Goal: Information Seeking & Learning: Learn about a topic

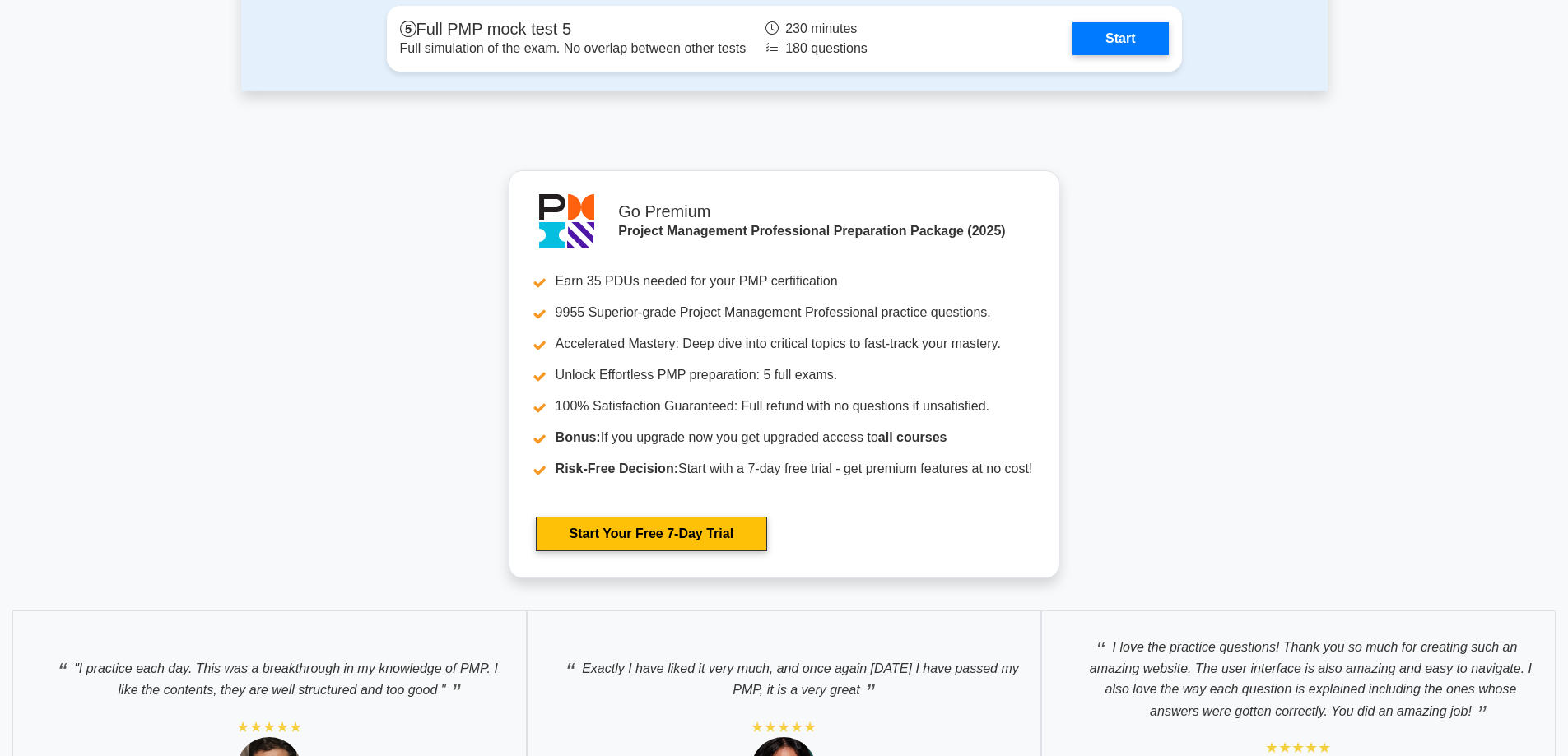
scroll to position [5183, 0]
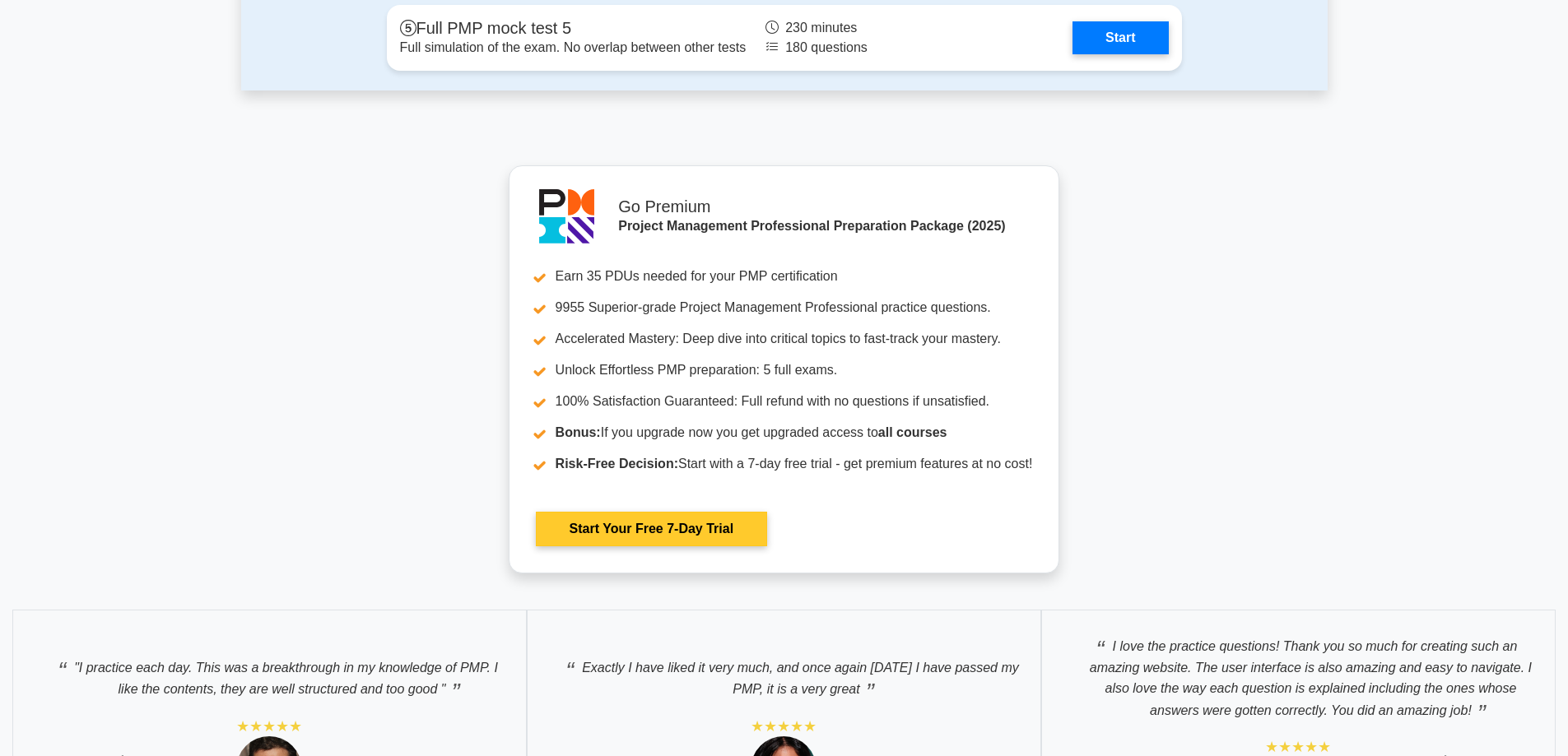
click at [706, 533] on link "Start Your Free 7-Day Trial" at bounding box center [651, 528] width 231 height 35
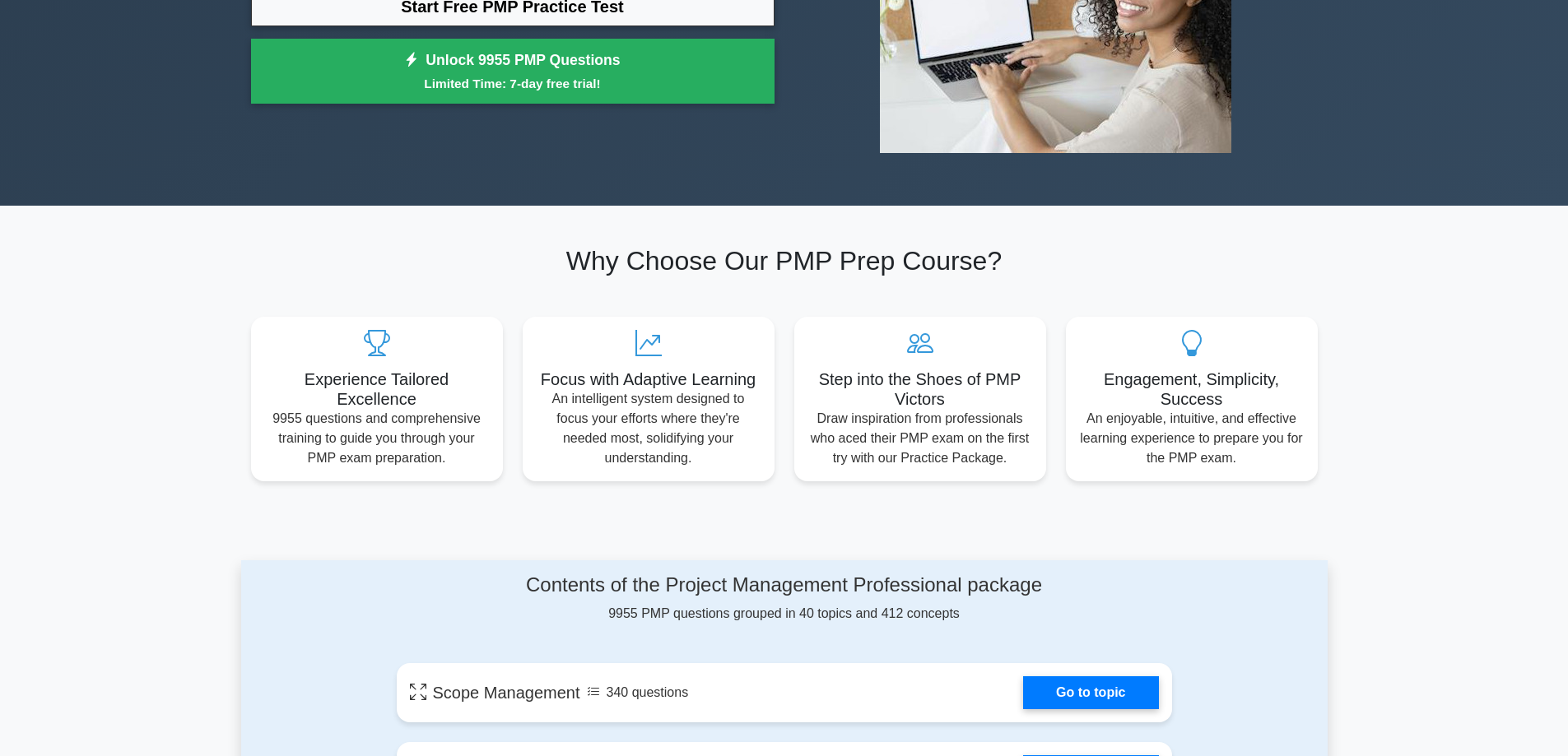
scroll to position [164, 0]
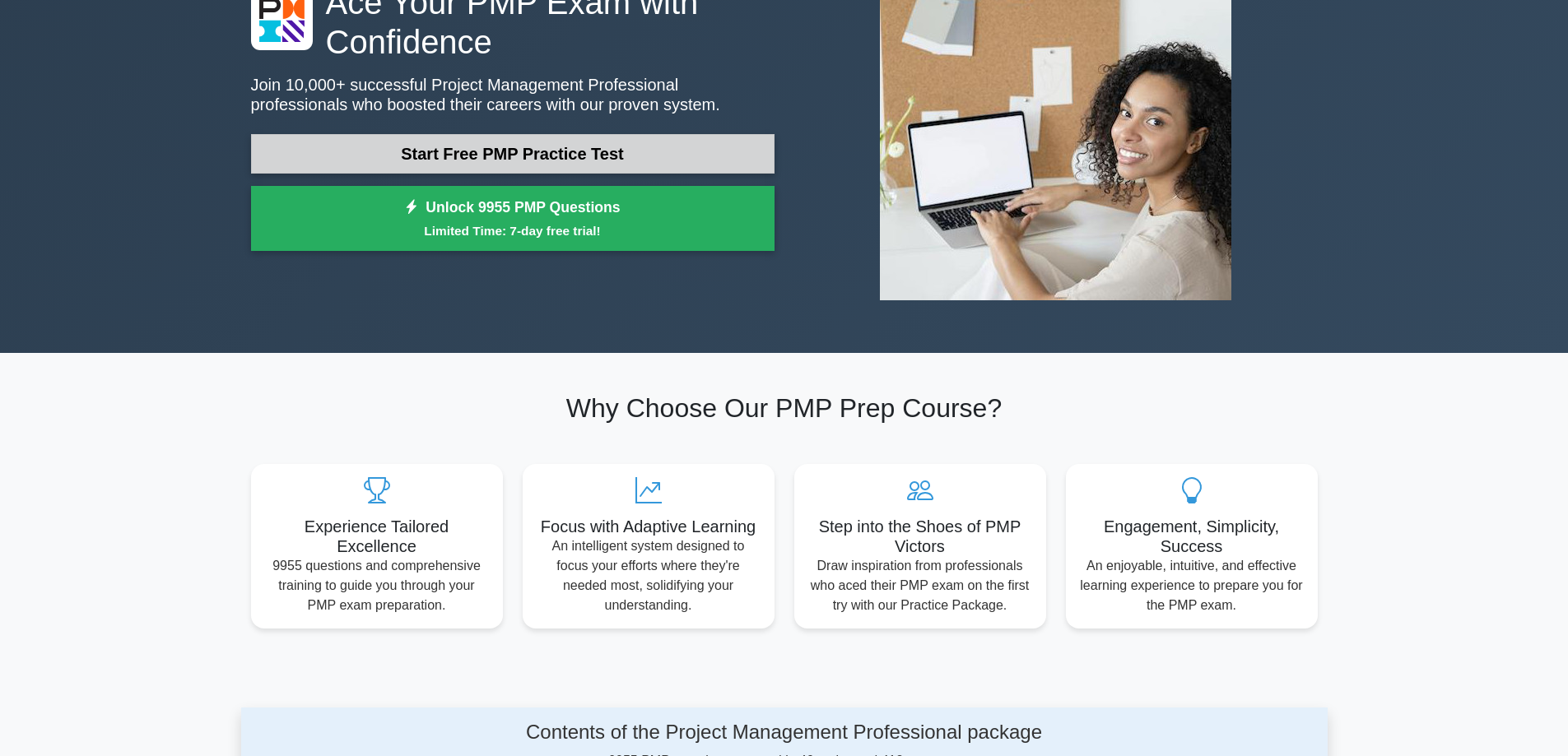
click at [703, 146] on link "Start Free PMP Practice Test" at bounding box center [512, 153] width 524 height 39
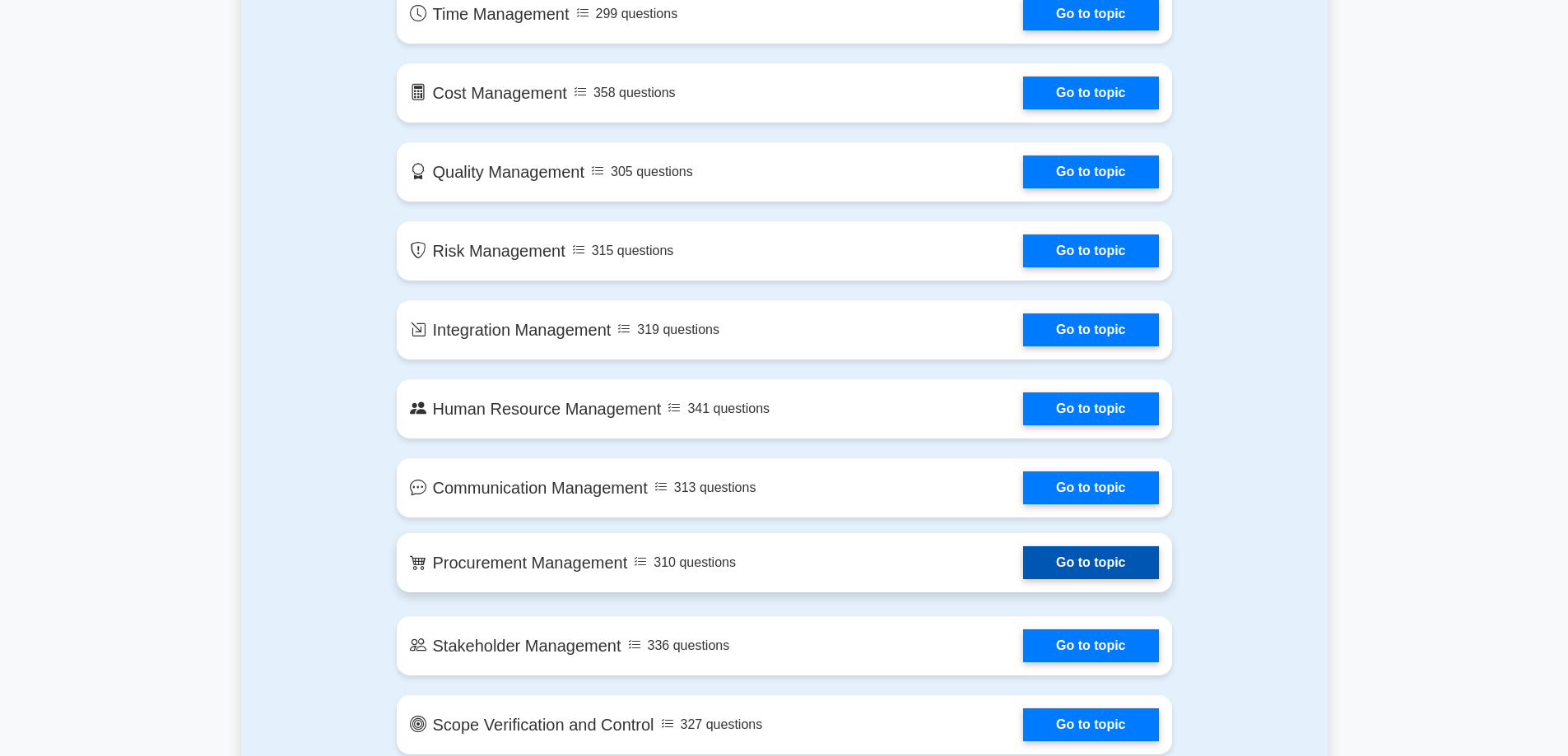
scroll to position [1316, 0]
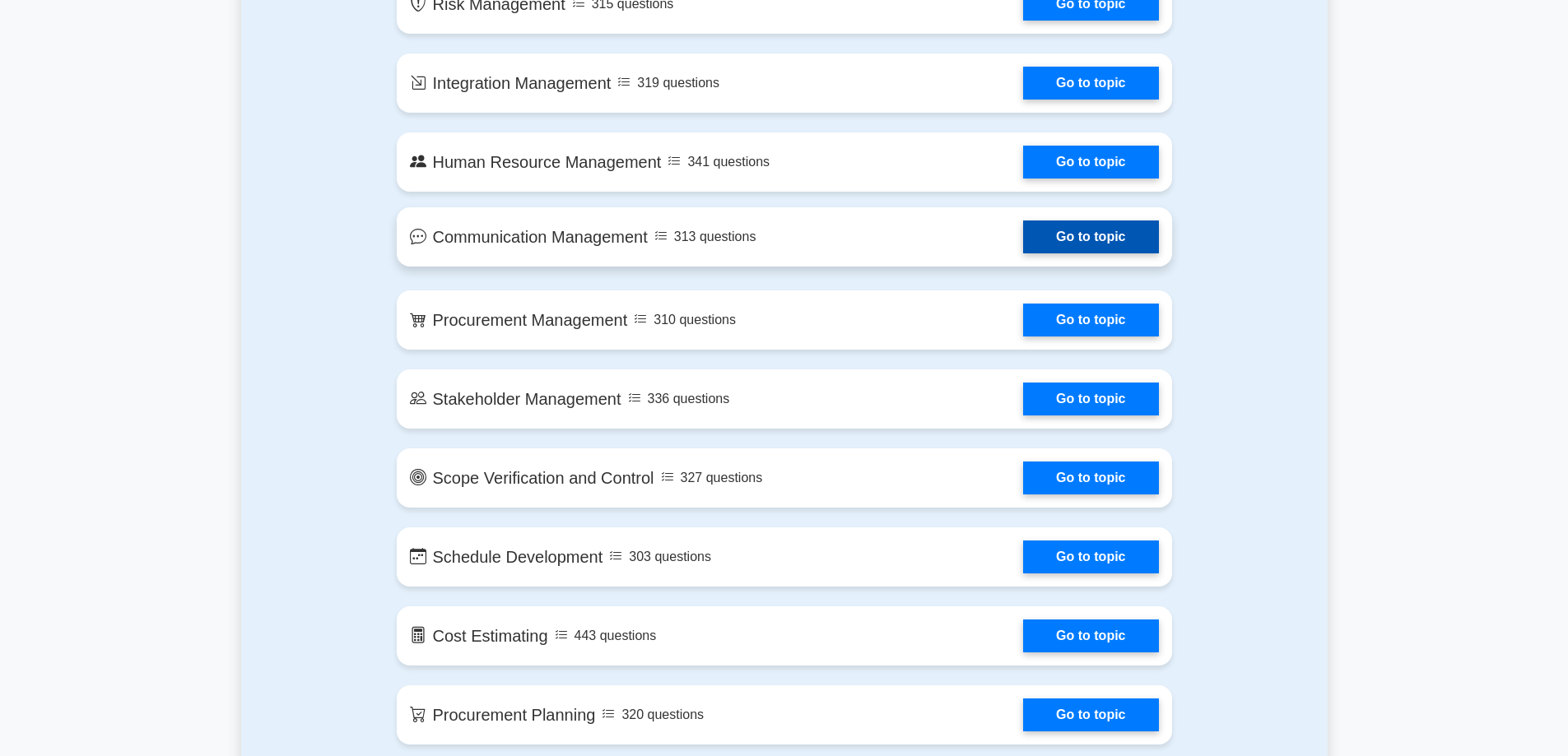
click at [1023, 238] on link "Go to topic" at bounding box center [1091, 237] width 135 height 33
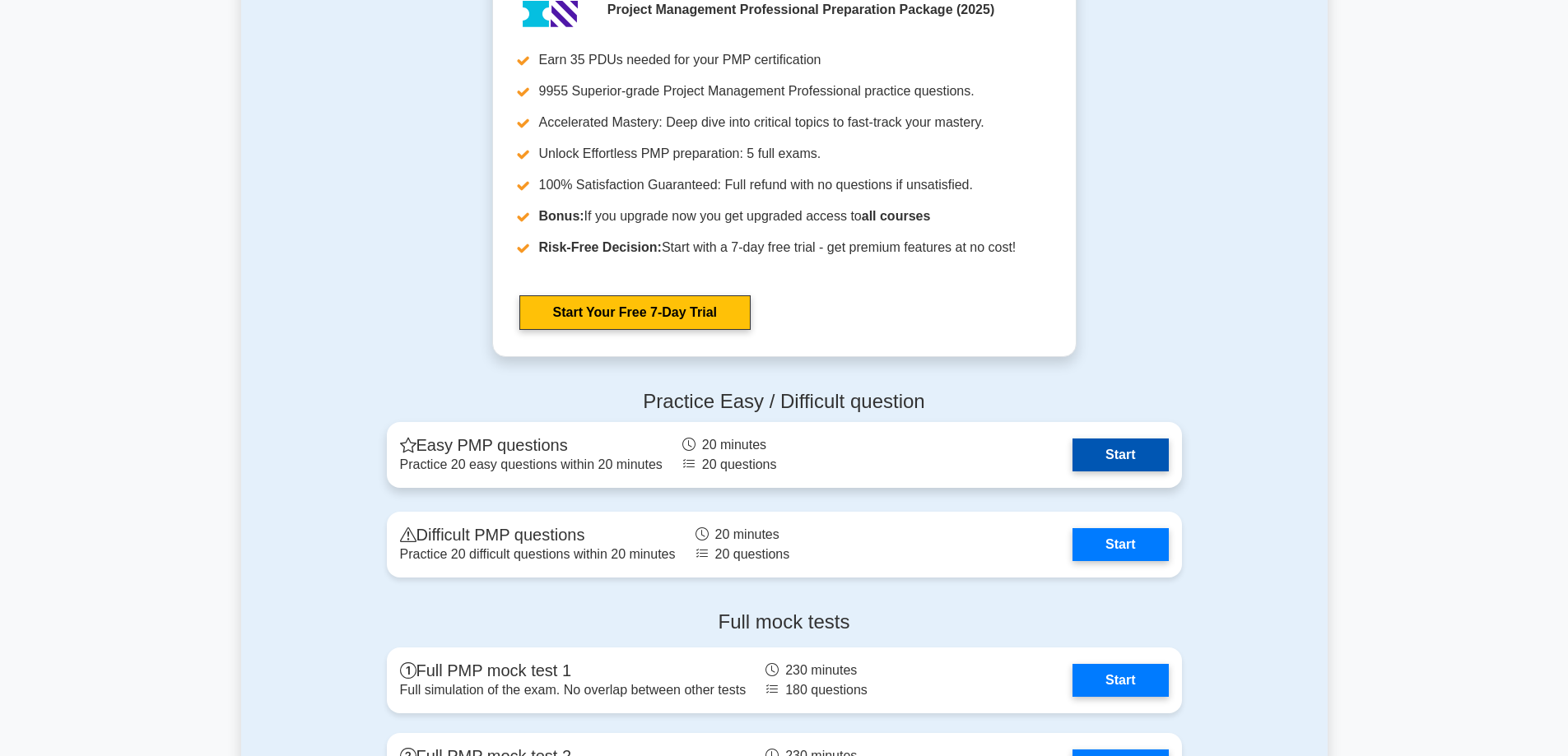
scroll to position [4196, 0]
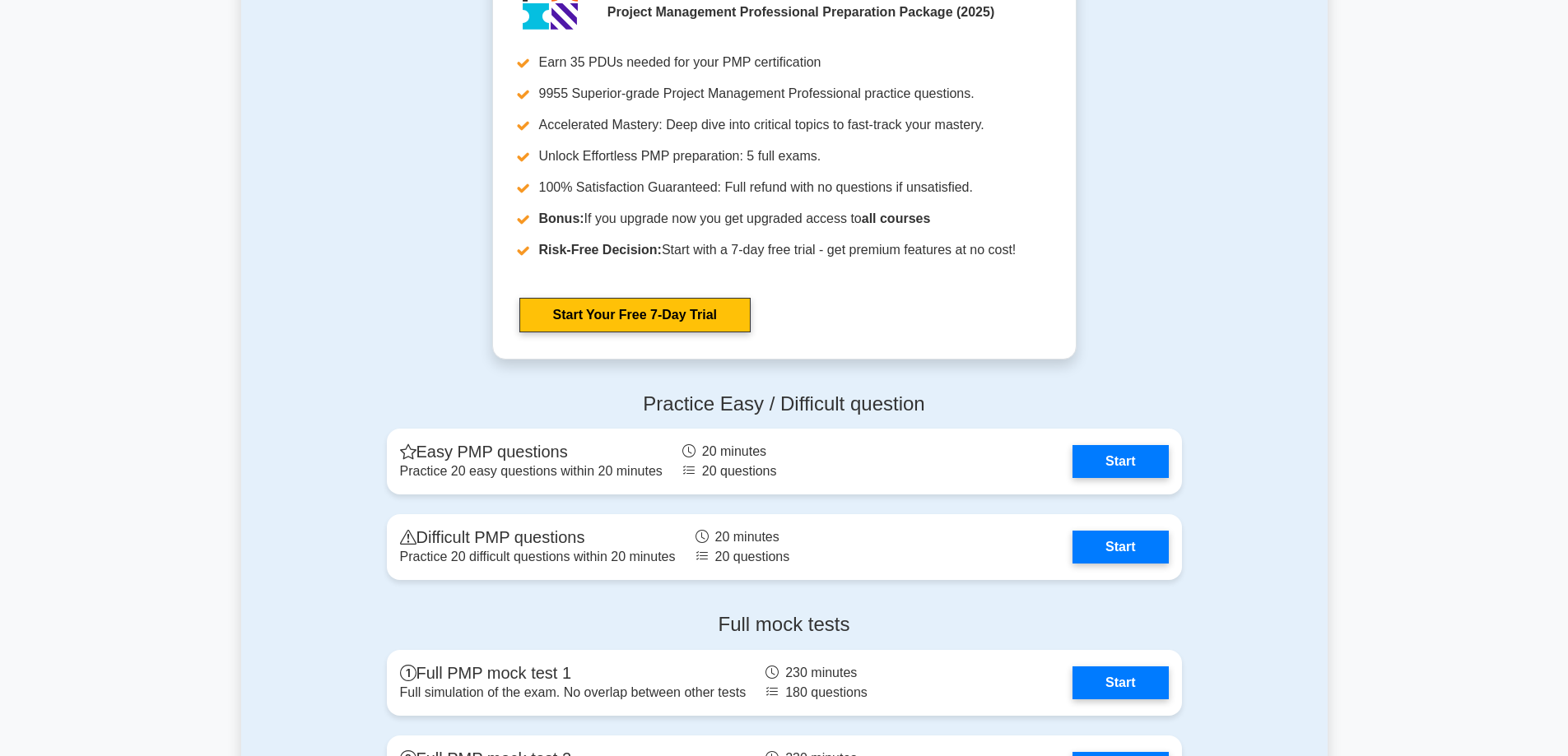
click at [1083, 343] on div "Go Premium Project Management Professional Preparation Package (2025) Earn 35 P…" at bounding box center [784, 165] width 617 height 428
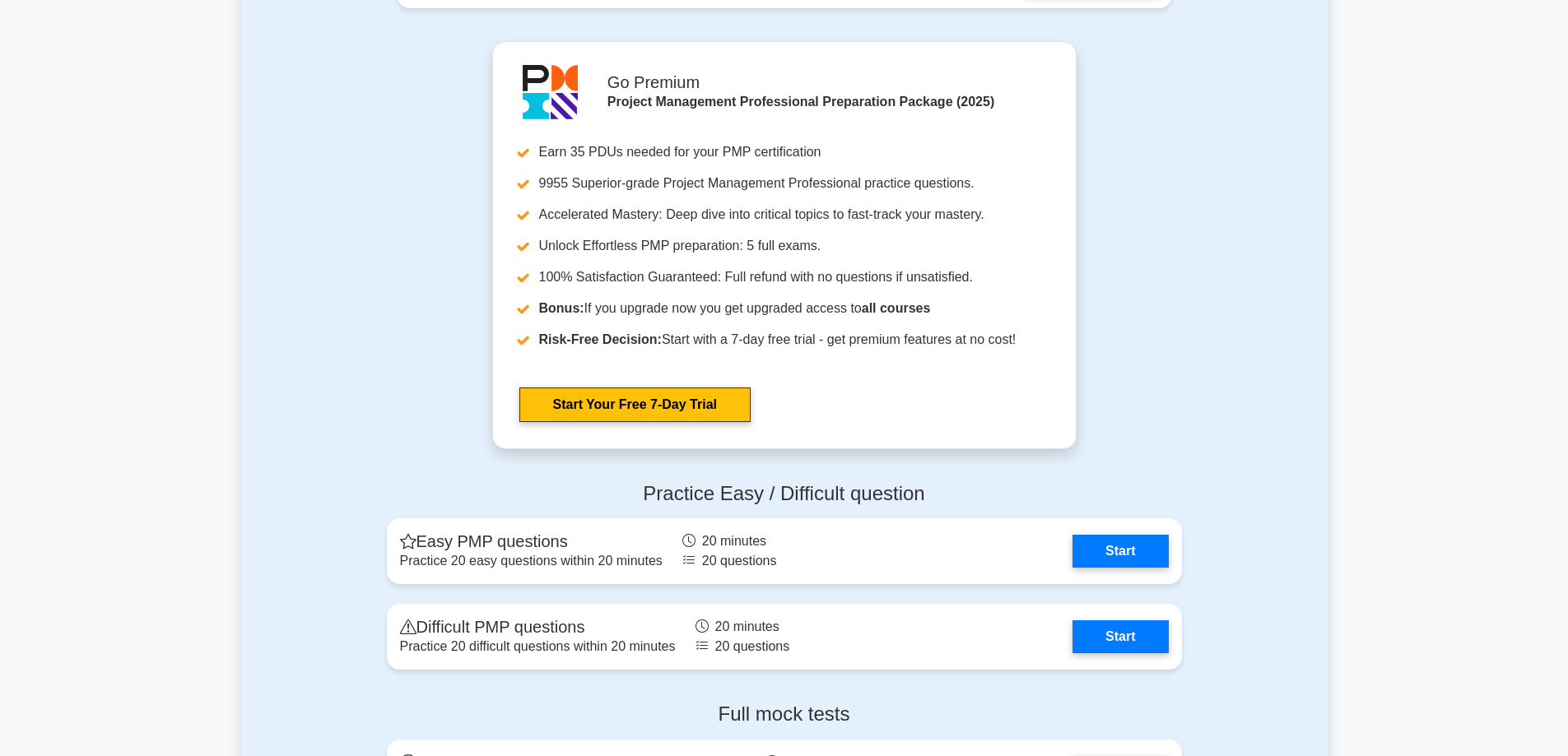
scroll to position [4113, 0]
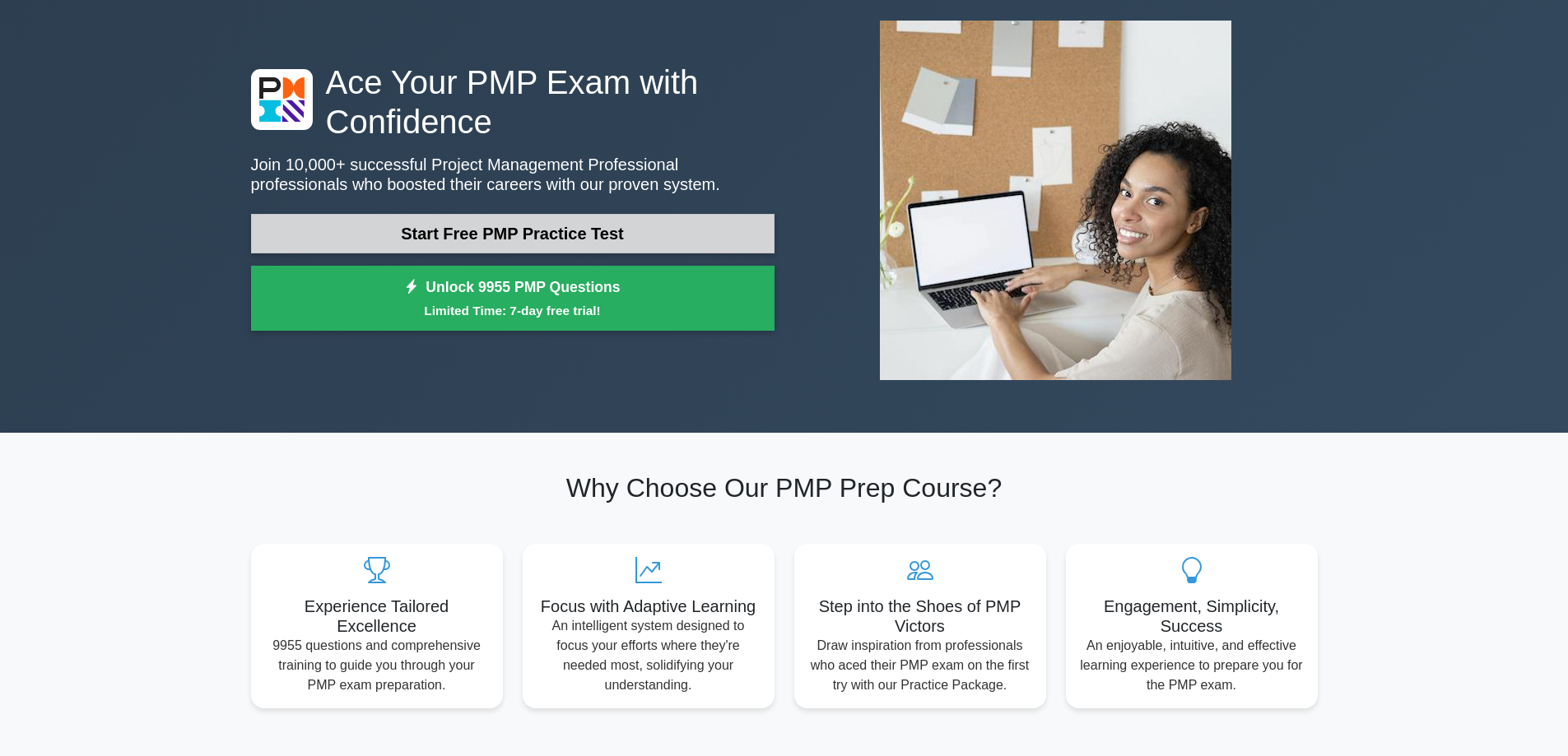
scroll to position [0, 0]
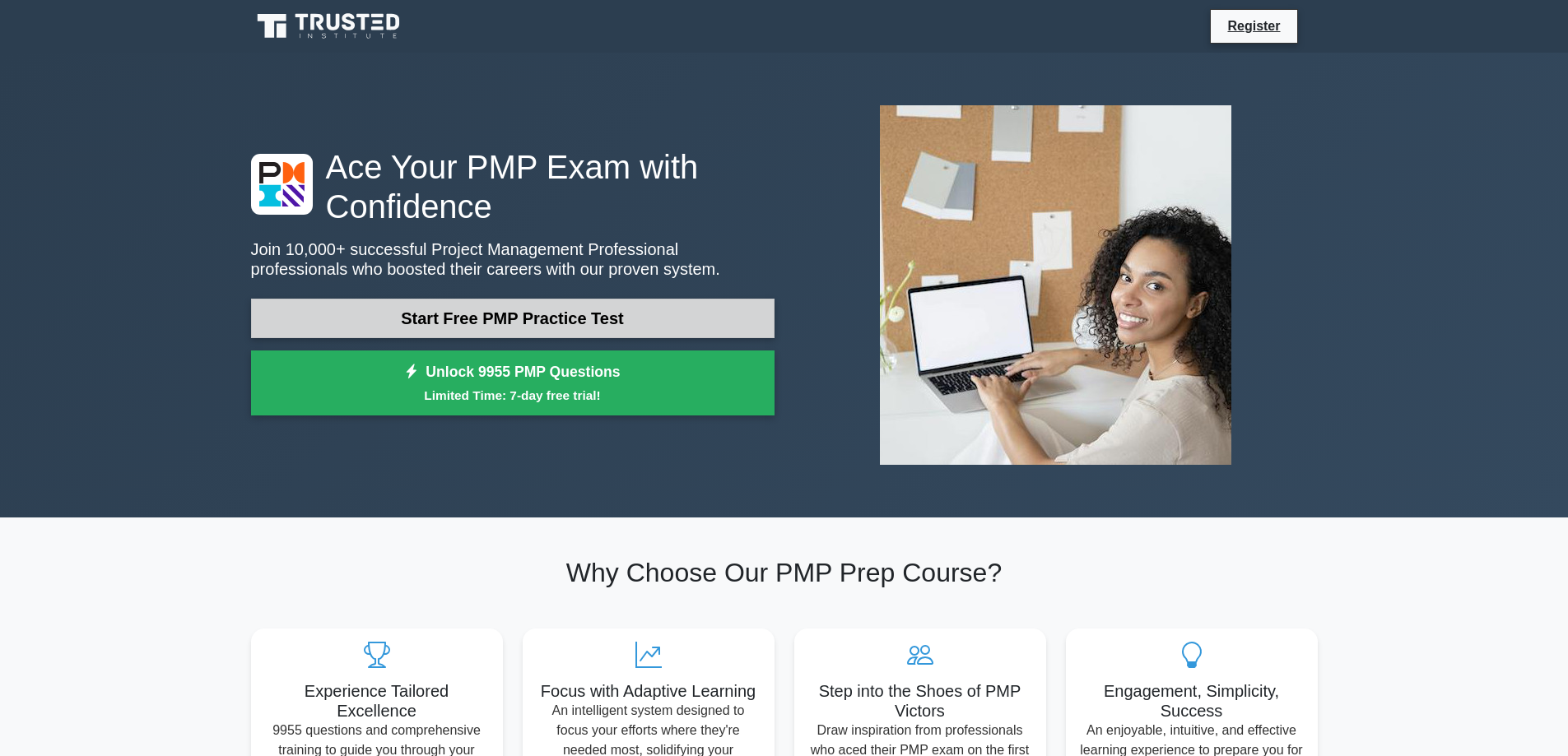
click at [627, 317] on link "Start Free PMP Practice Test" at bounding box center [512, 318] width 524 height 39
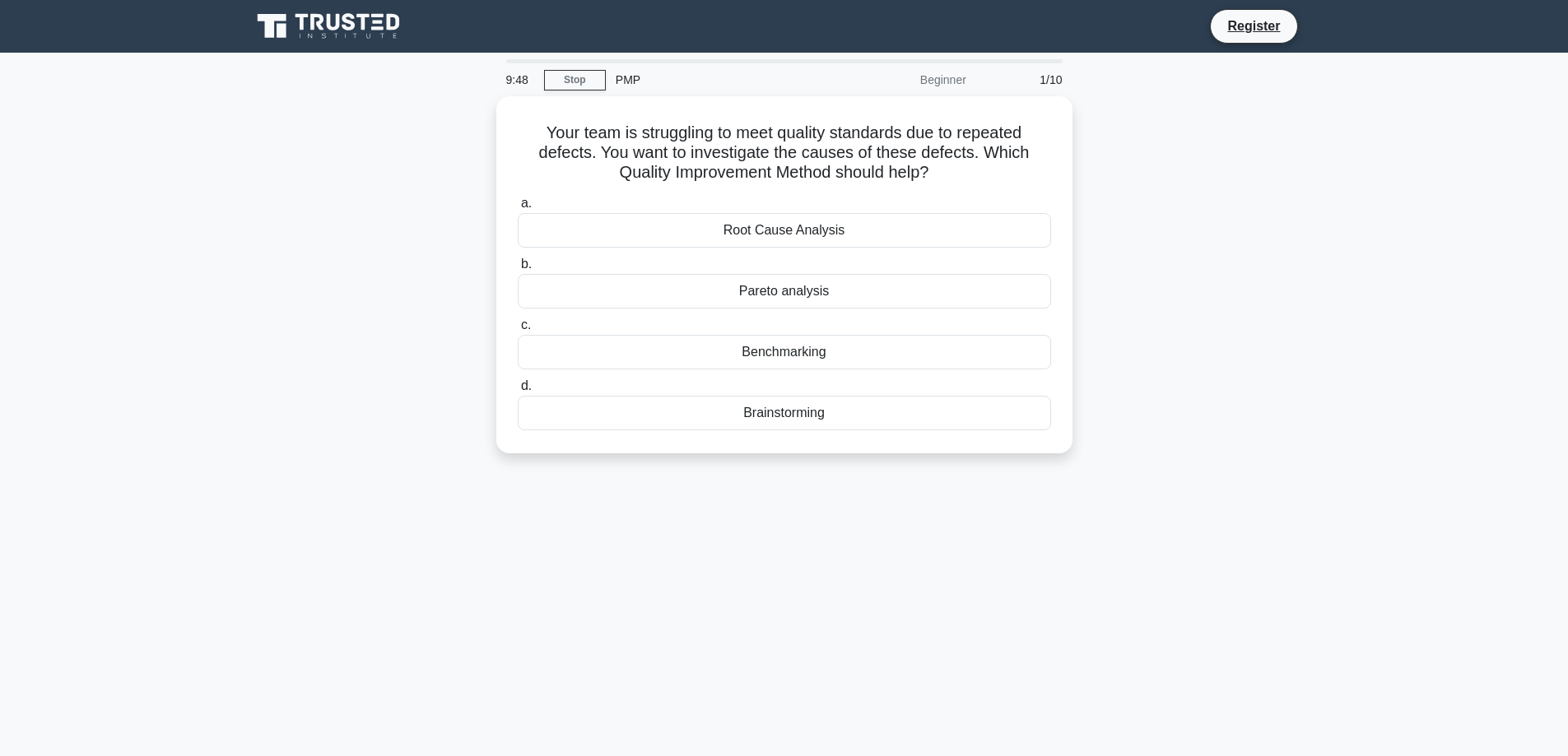
click at [949, 82] on div "Beginner" at bounding box center [904, 79] width 144 height 33
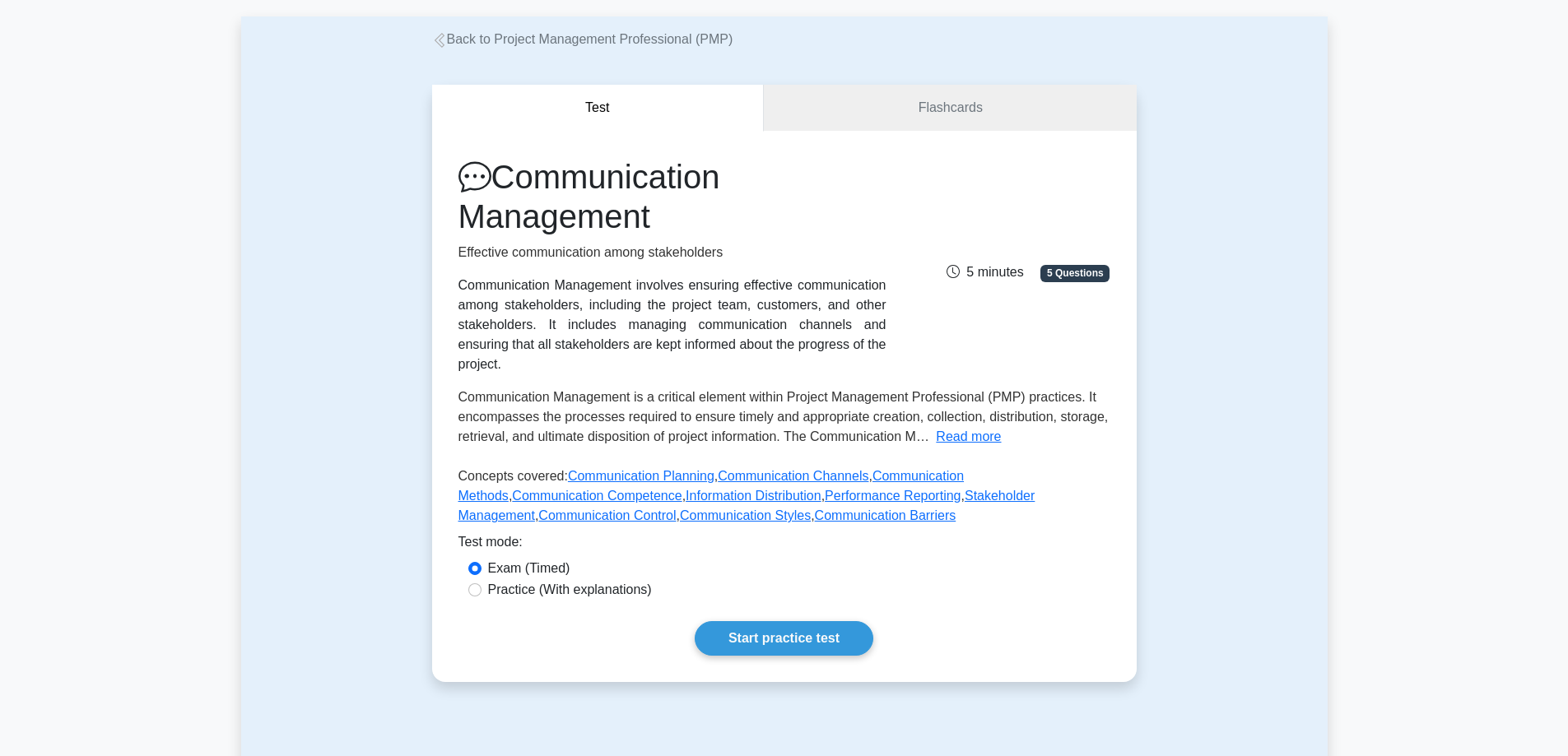
scroll to position [164, 0]
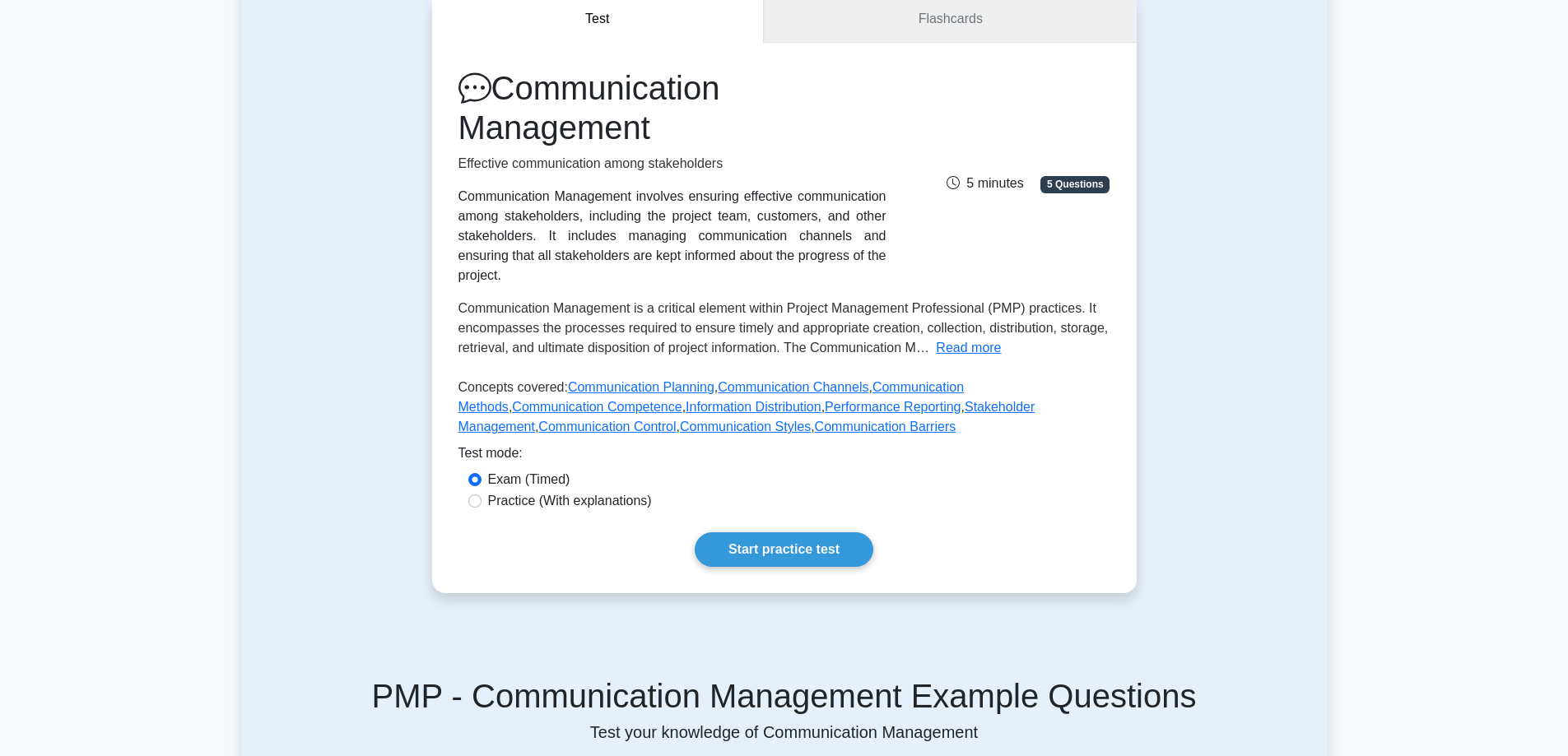
click at [989, 38] on link "Flashcards" at bounding box center [950, 19] width 372 height 47
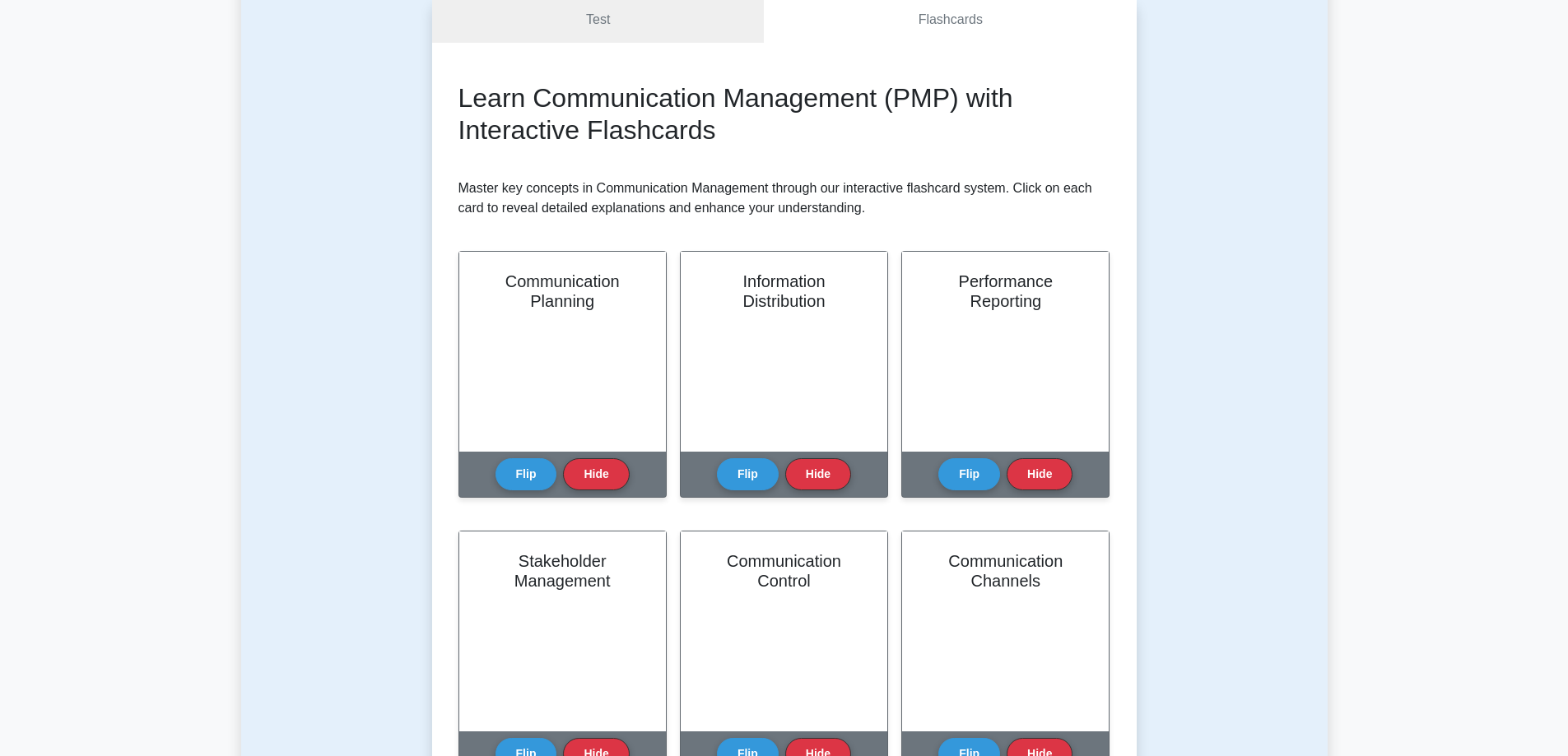
scroll to position [164, 0]
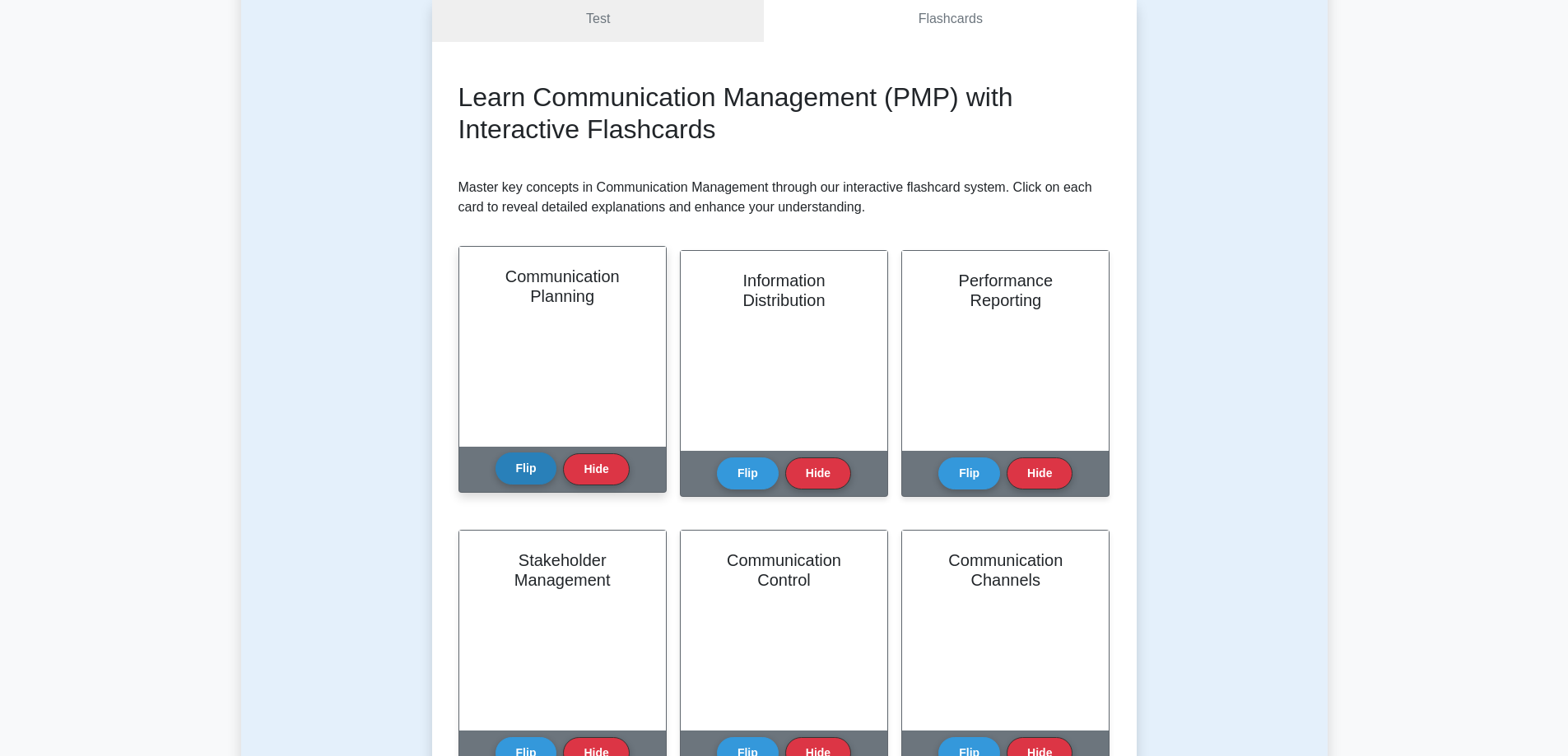
click at [507, 468] on button "Flip" at bounding box center [526, 469] width 61 height 32
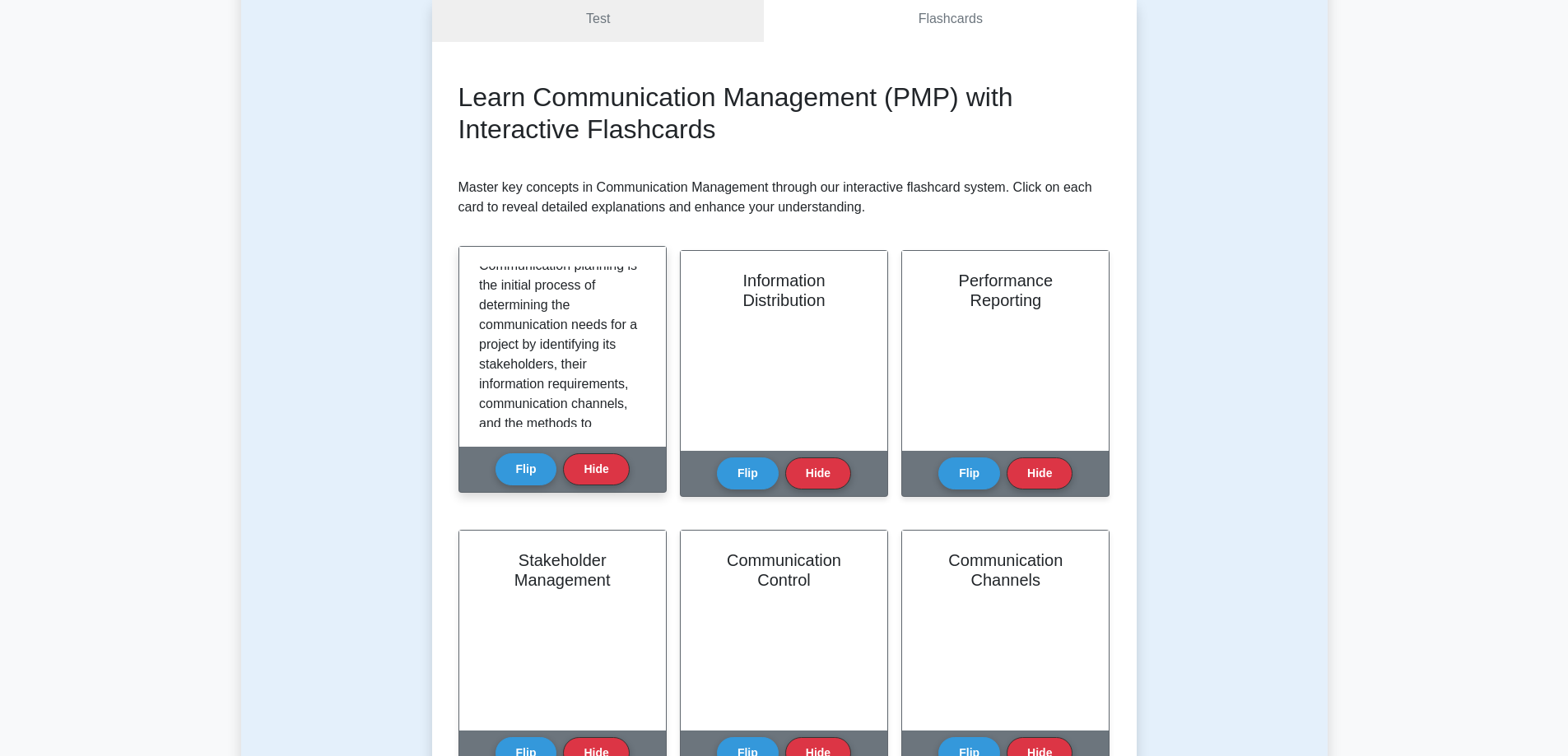
scroll to position [0, 0]
click at [589, 459] on button "Hide" at bounding box center [595, 469] width 66 height 32
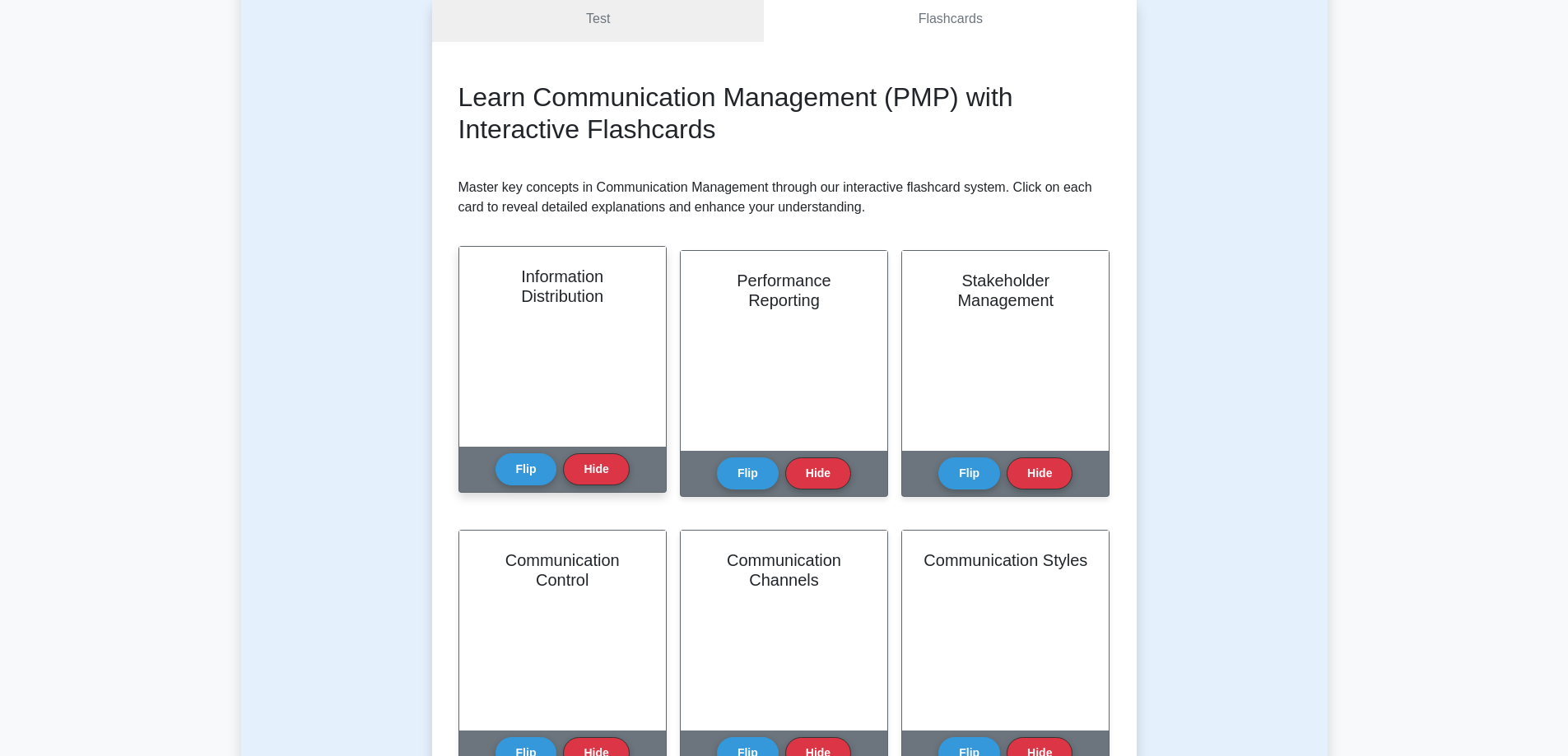
click at [537, 301] on h2 "Information Distribution" at bounding box center [563, 286] width 167 height 39
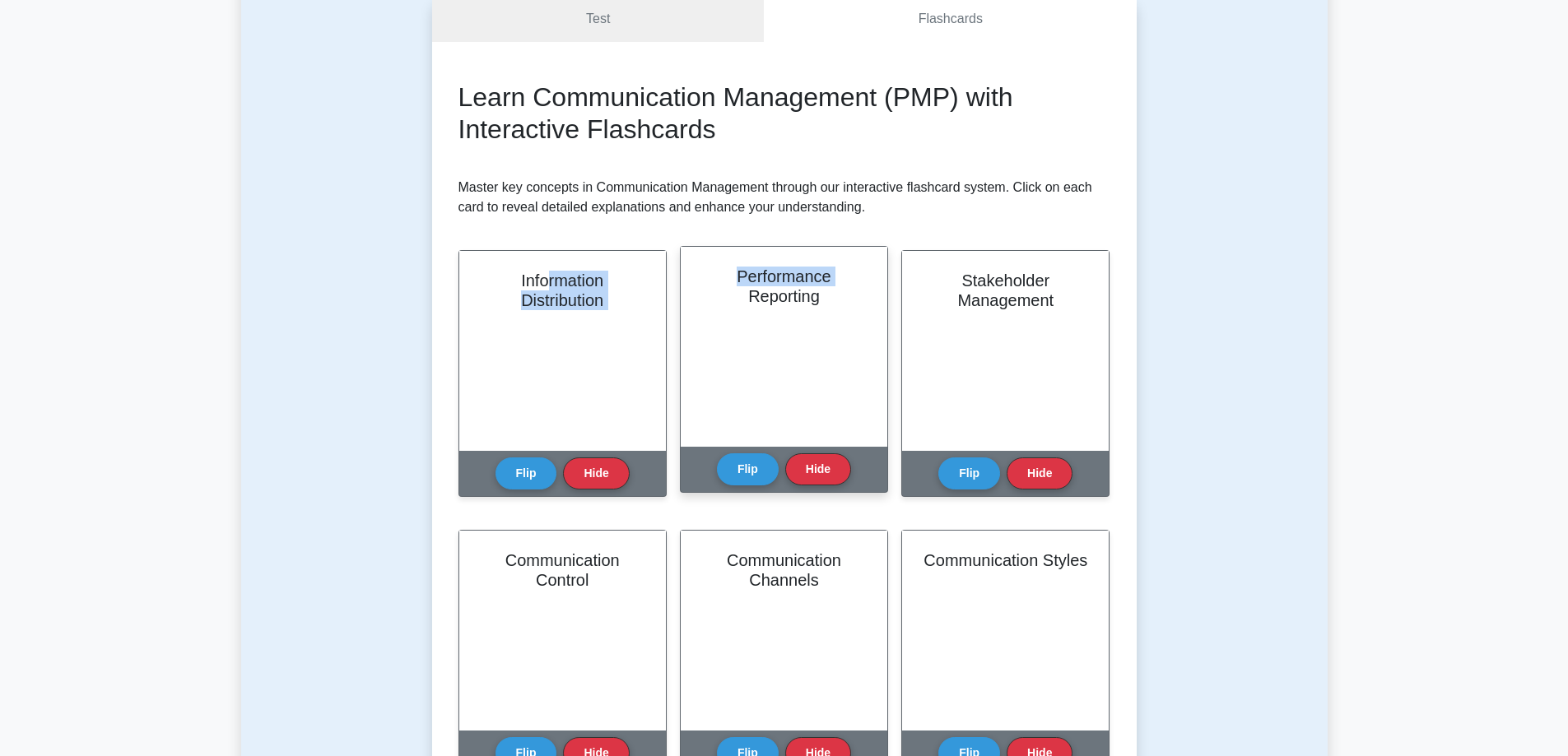
drag, startPoint x: 547, startPoint y: 282, endPoint x: 697, endPoint y: 297, distance: 150.7
click at [697, 297] on div "Learn Communication Management (PMP) with Interactive Flashcards Master key con…" at bounding box center [784, 579] width 652 height 995
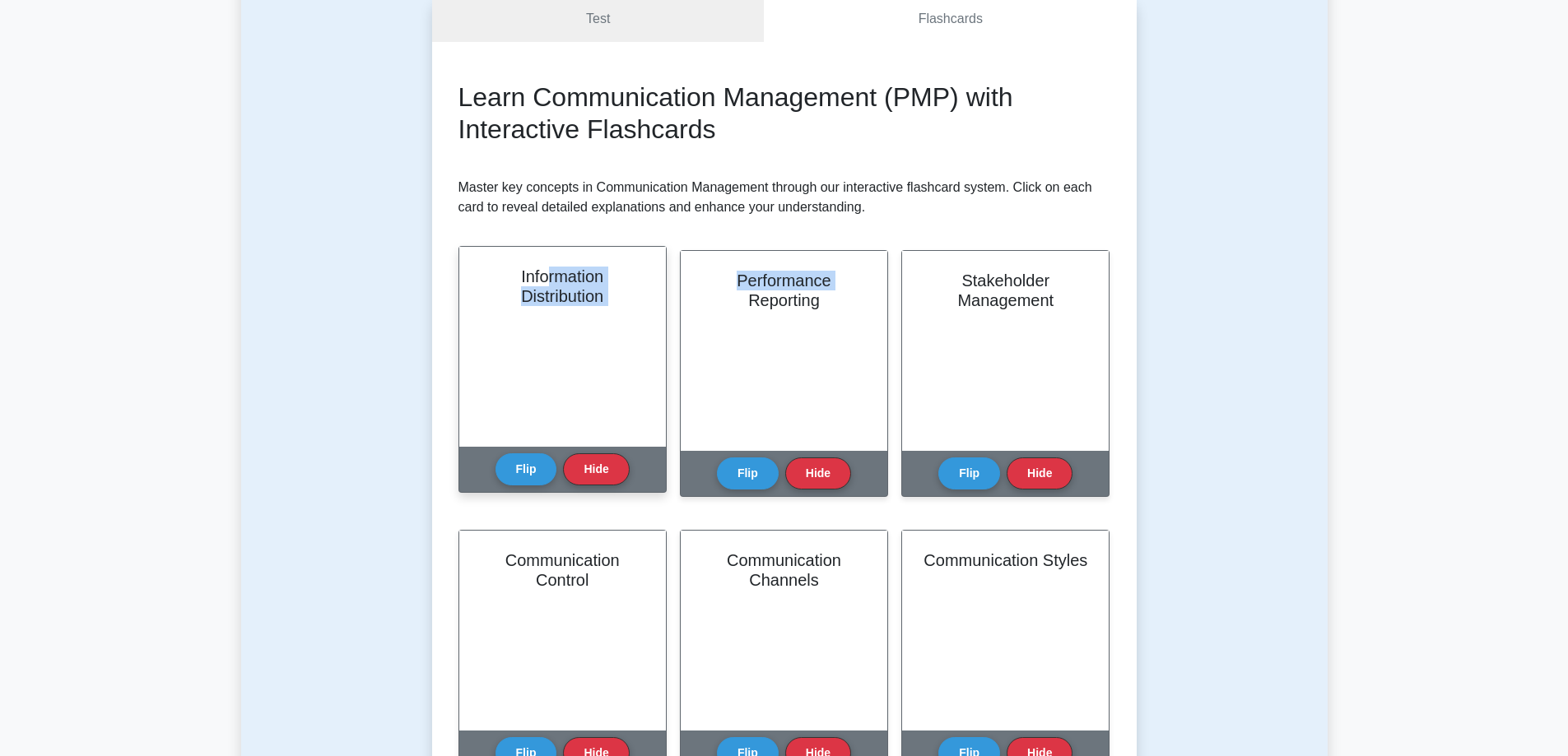
click at [532, 324] on div "Information Distribution" at bounding box center [563, 347] width 206 height 200
click at [537, 473] on button "Flip" at bounding box center [526, 469] width 61 height 32
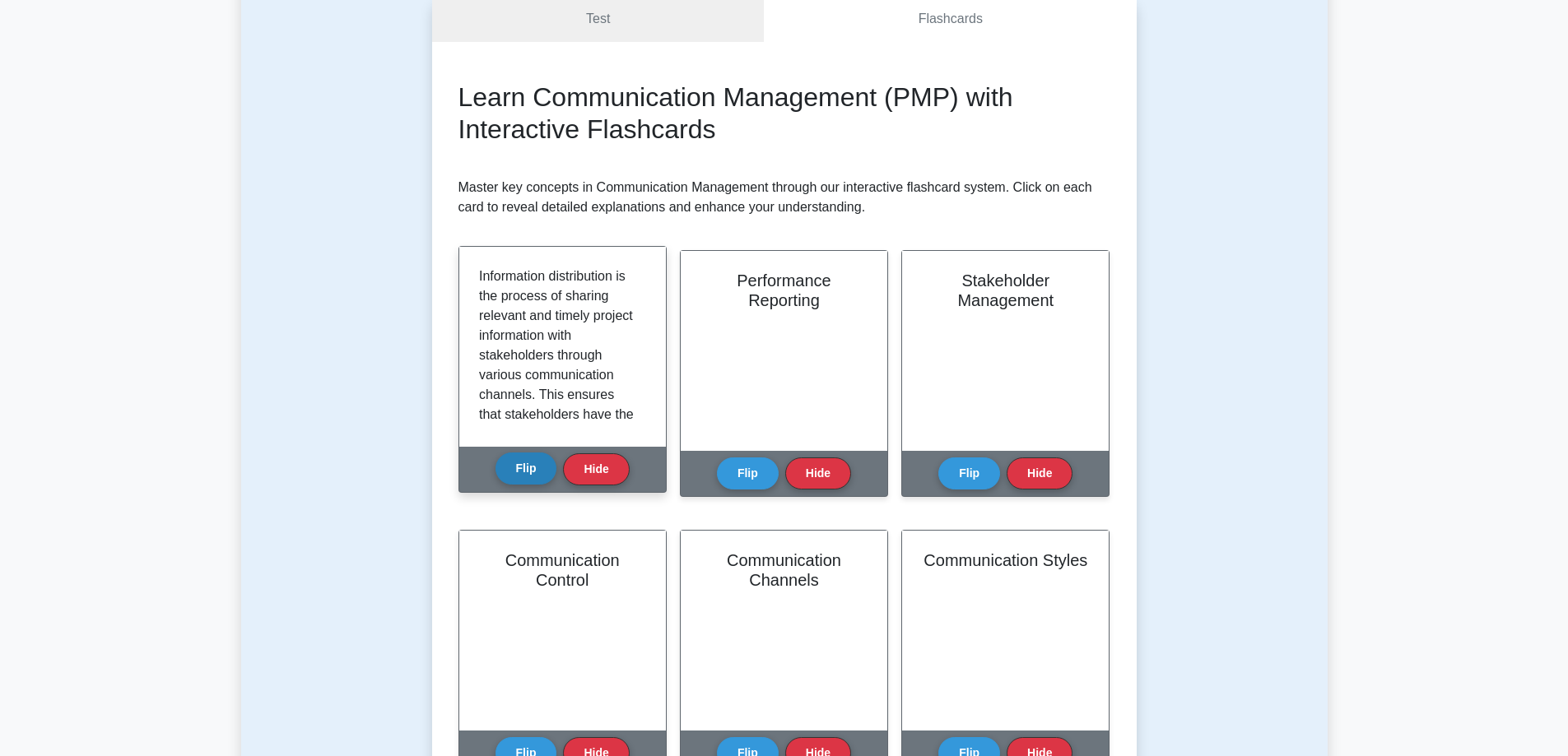
click at [537, 473] on button "Flip" at bounding box center [526, 469] width 61 height 32
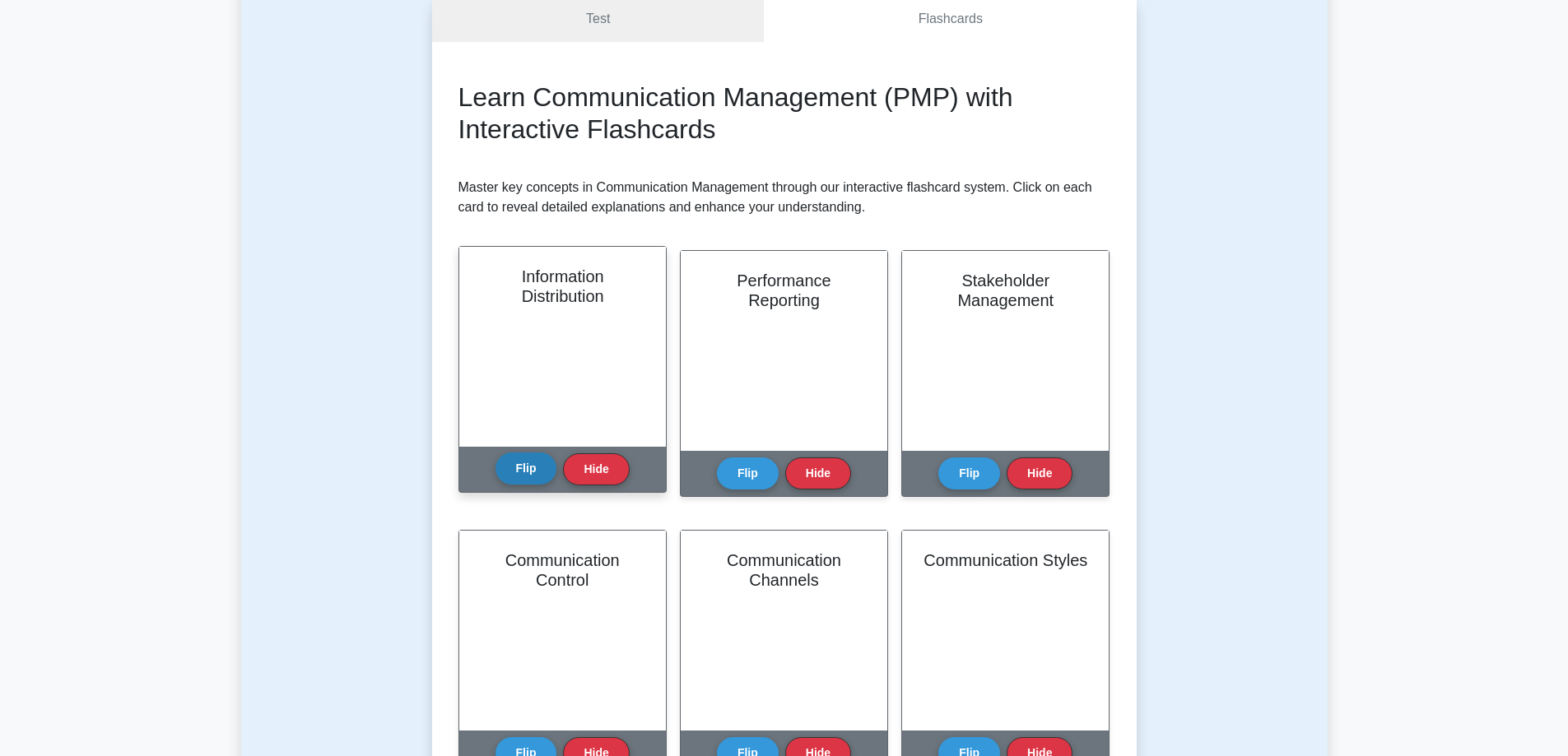
click at [535, 473] on button "Flip" at bounding box center [526, 469] width 61 height 32
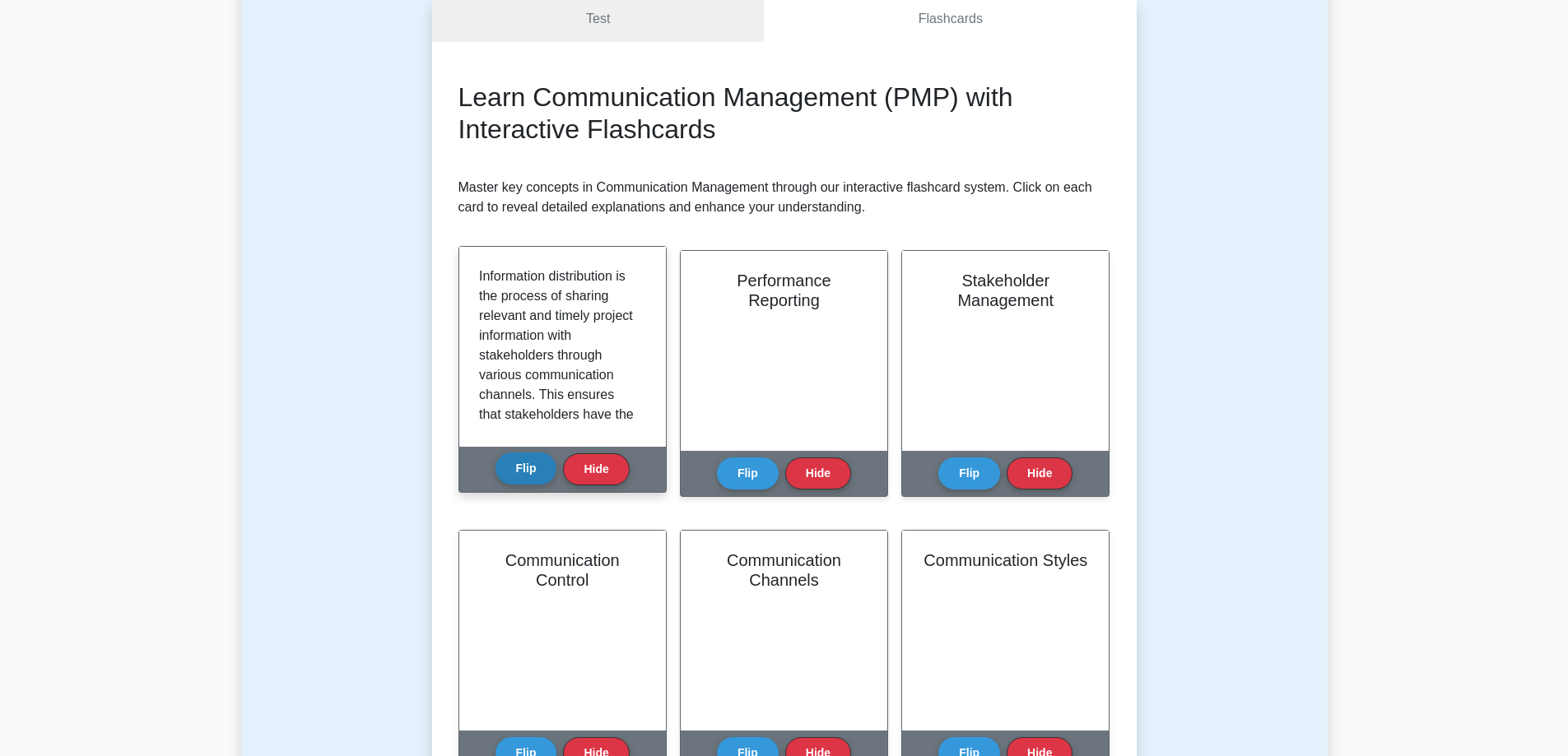
click at [534, 471] on button "Flip" at bounding box center [526, 469] width 61 height 32
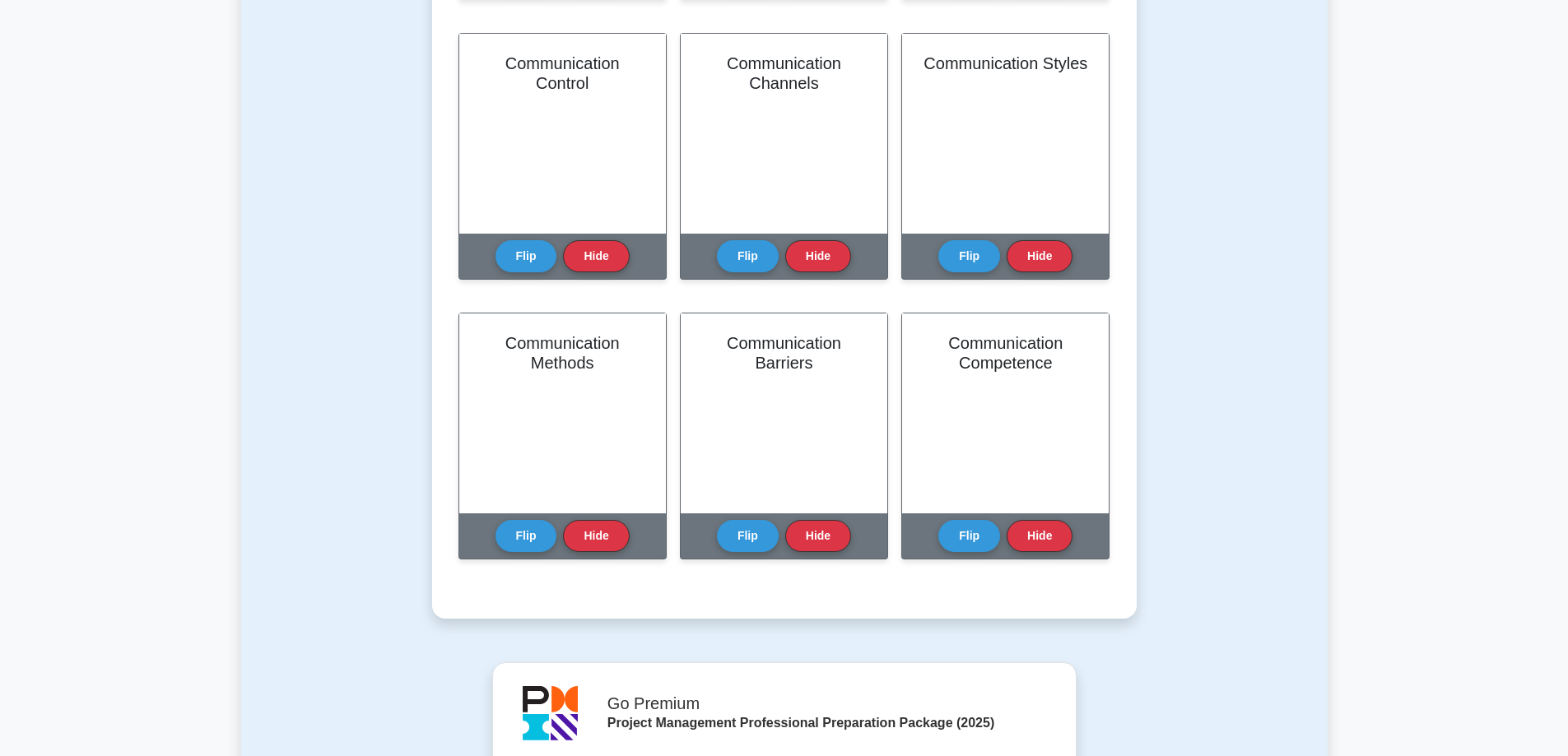
scroll to position [658, 0]
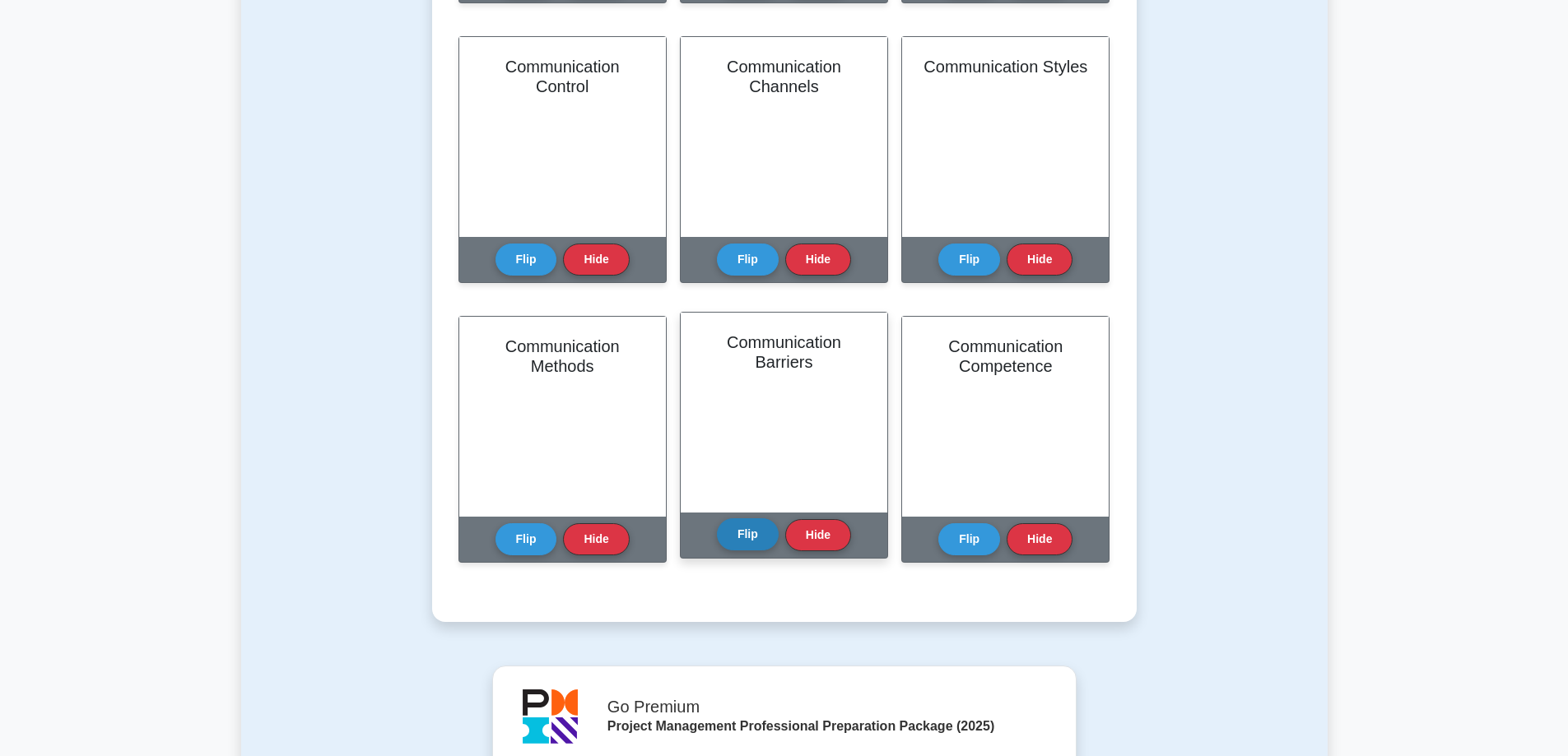
click at [739, 537] on button "Flip" at bounding box center [748, 534] width 61 height 32
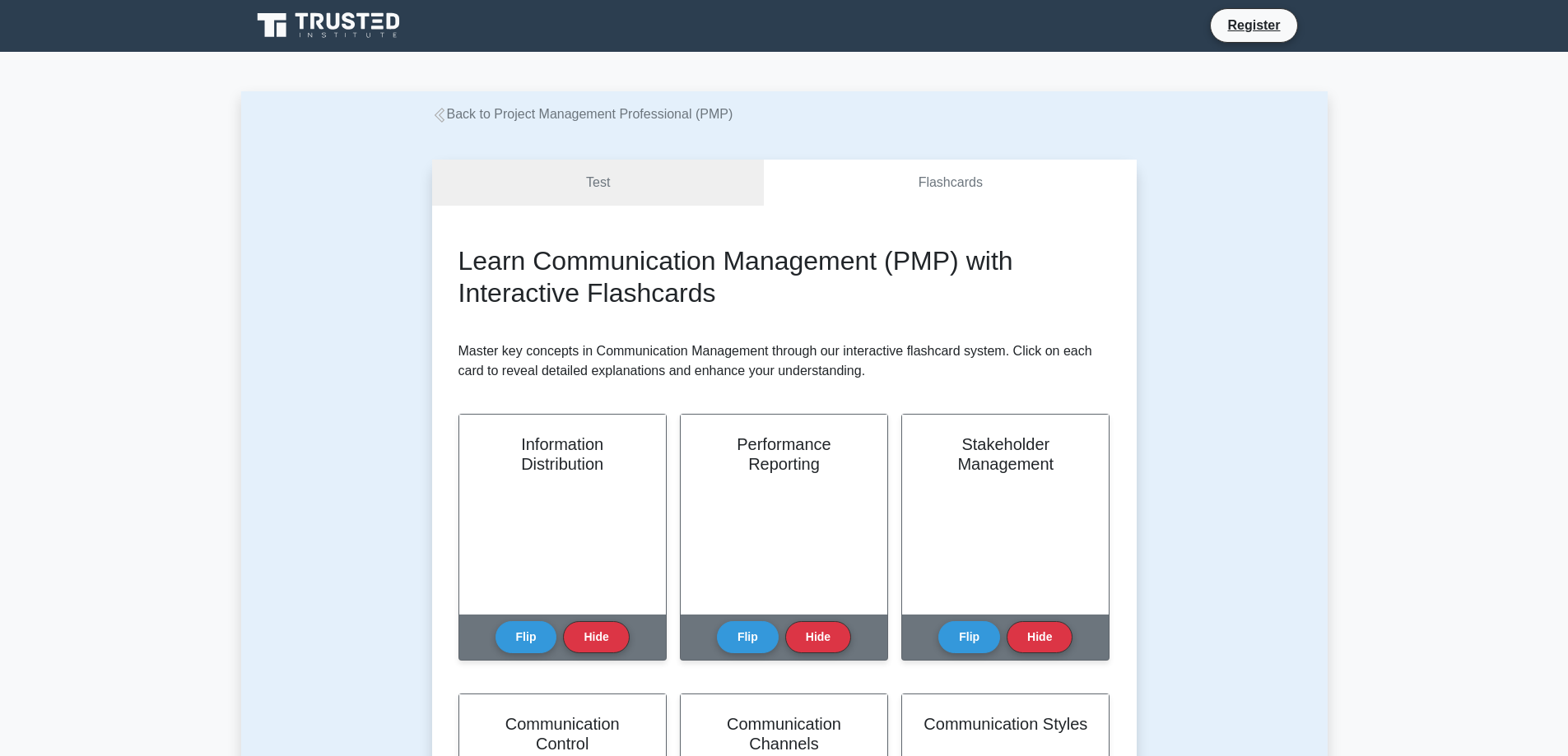
scroll to position [0, 0]
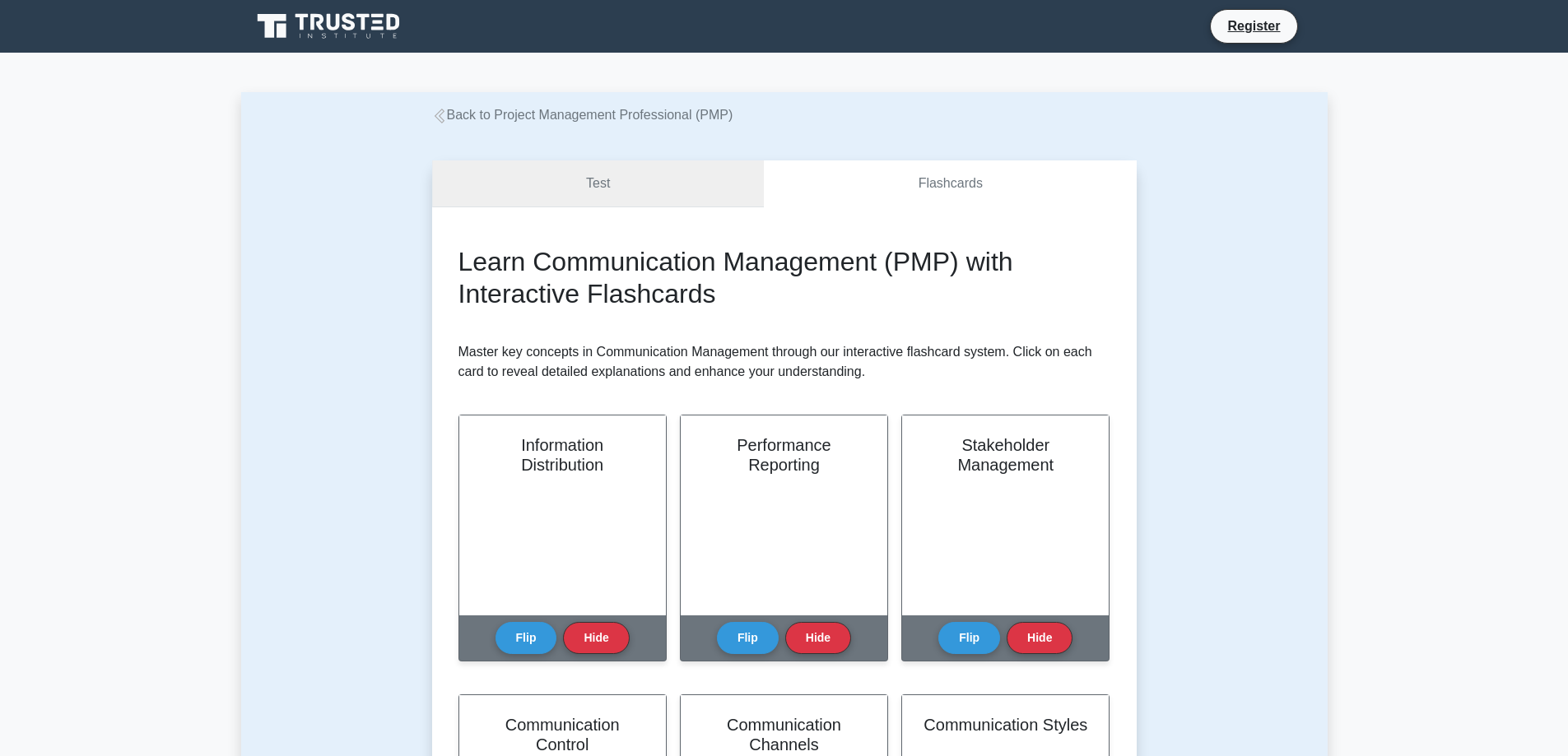
click at [628, 163] on link "Test" at bounding box center [599, 183] width 333 height 47
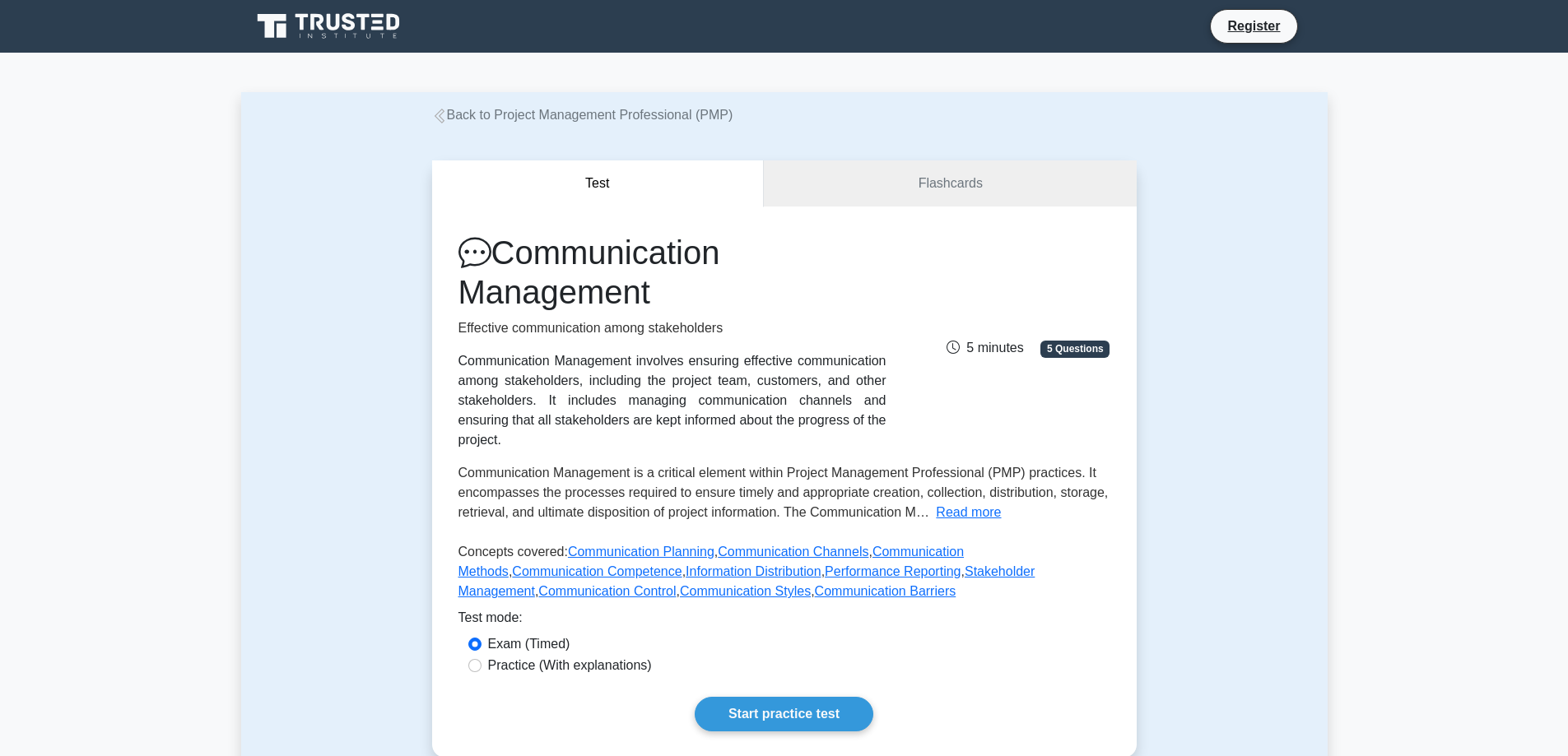
click at [628, 178] on button "Test" at bounding box center [599, 183] width 333 height 47
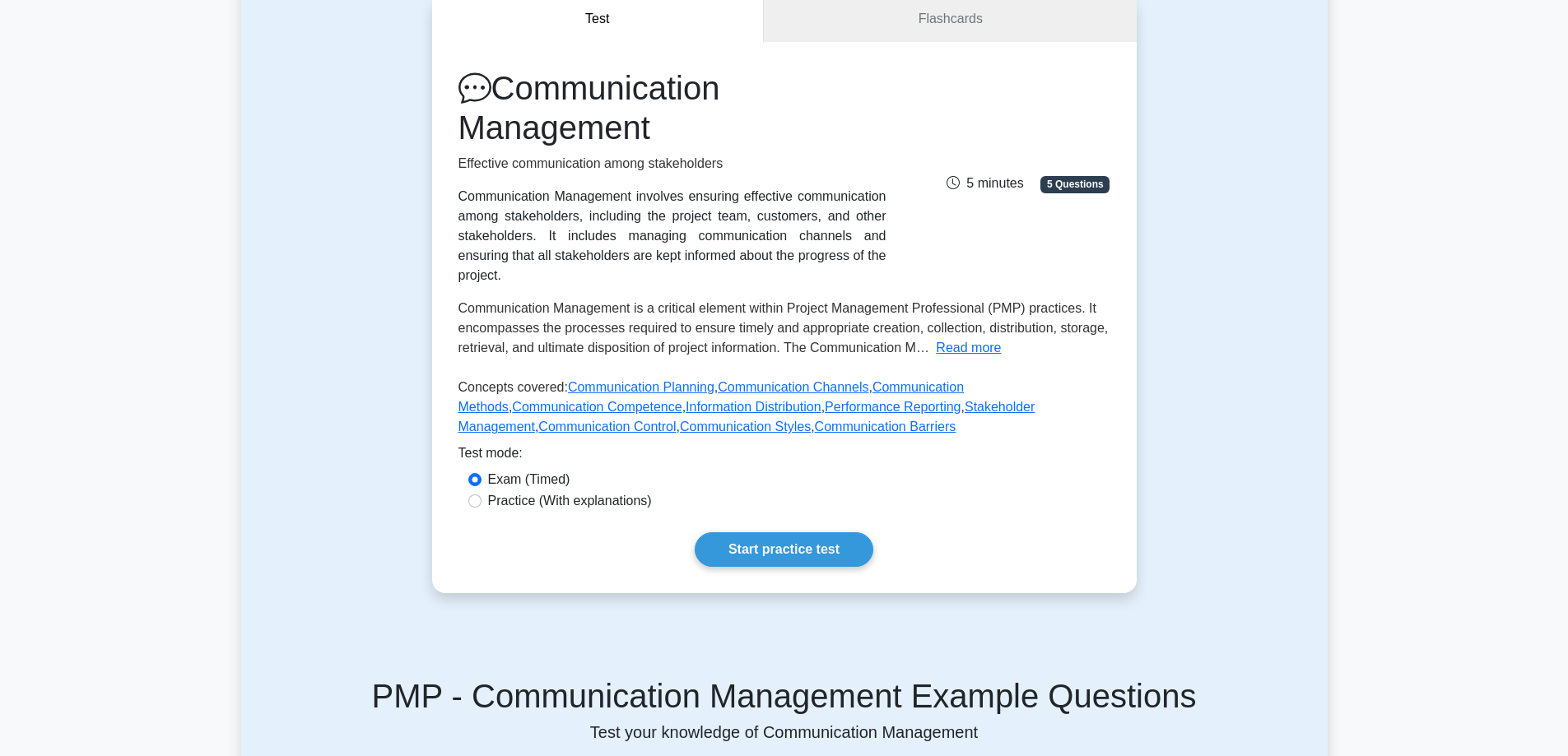
drag, startPoint x: 761, startPoint y: 224, endPoint x: 567, endPoint y: 165, distance: 202.8
click at [567, 165] on p "Effective communication among stakeholders" at bounding box center [673, 164] width 428 height 20
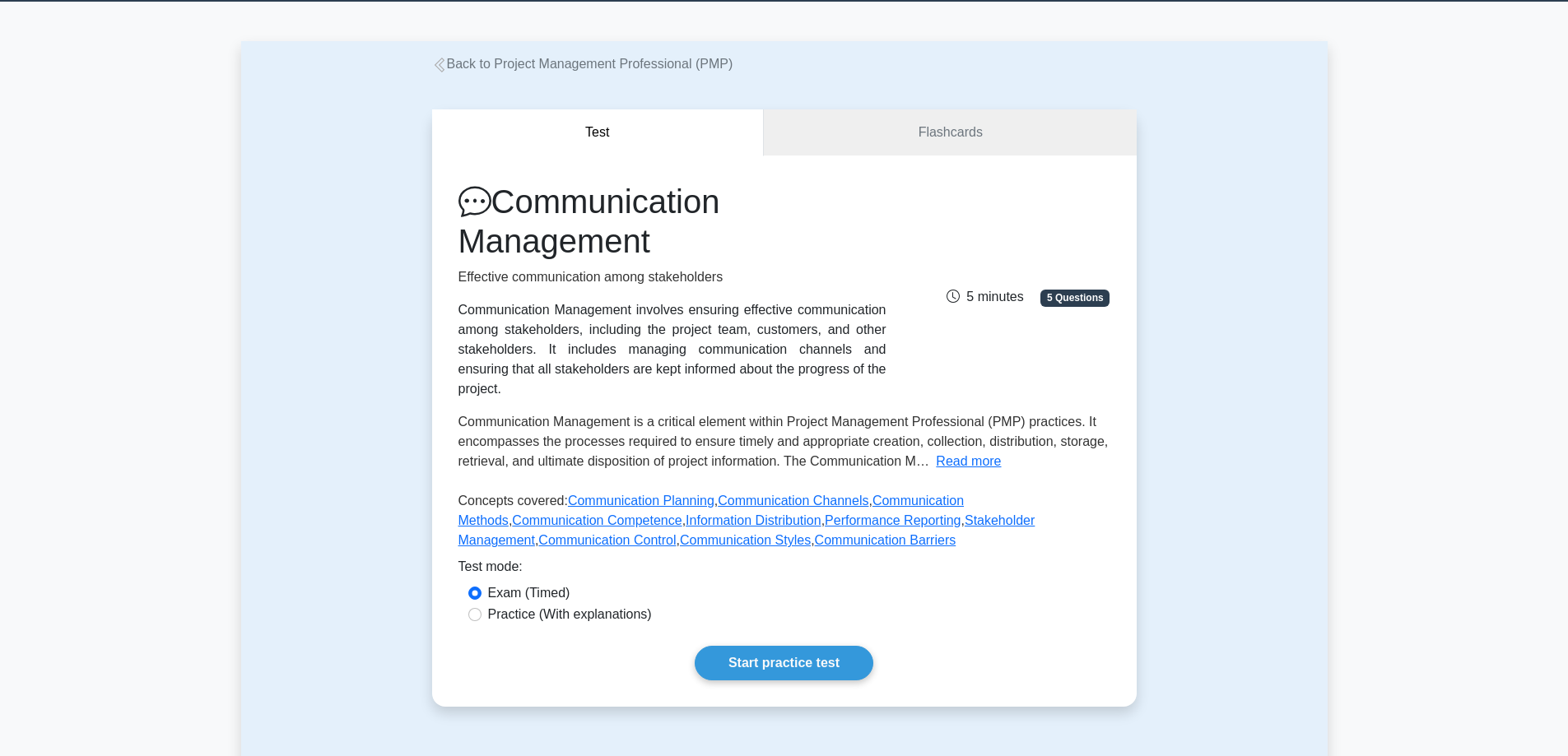
scroll to position [0, 0]
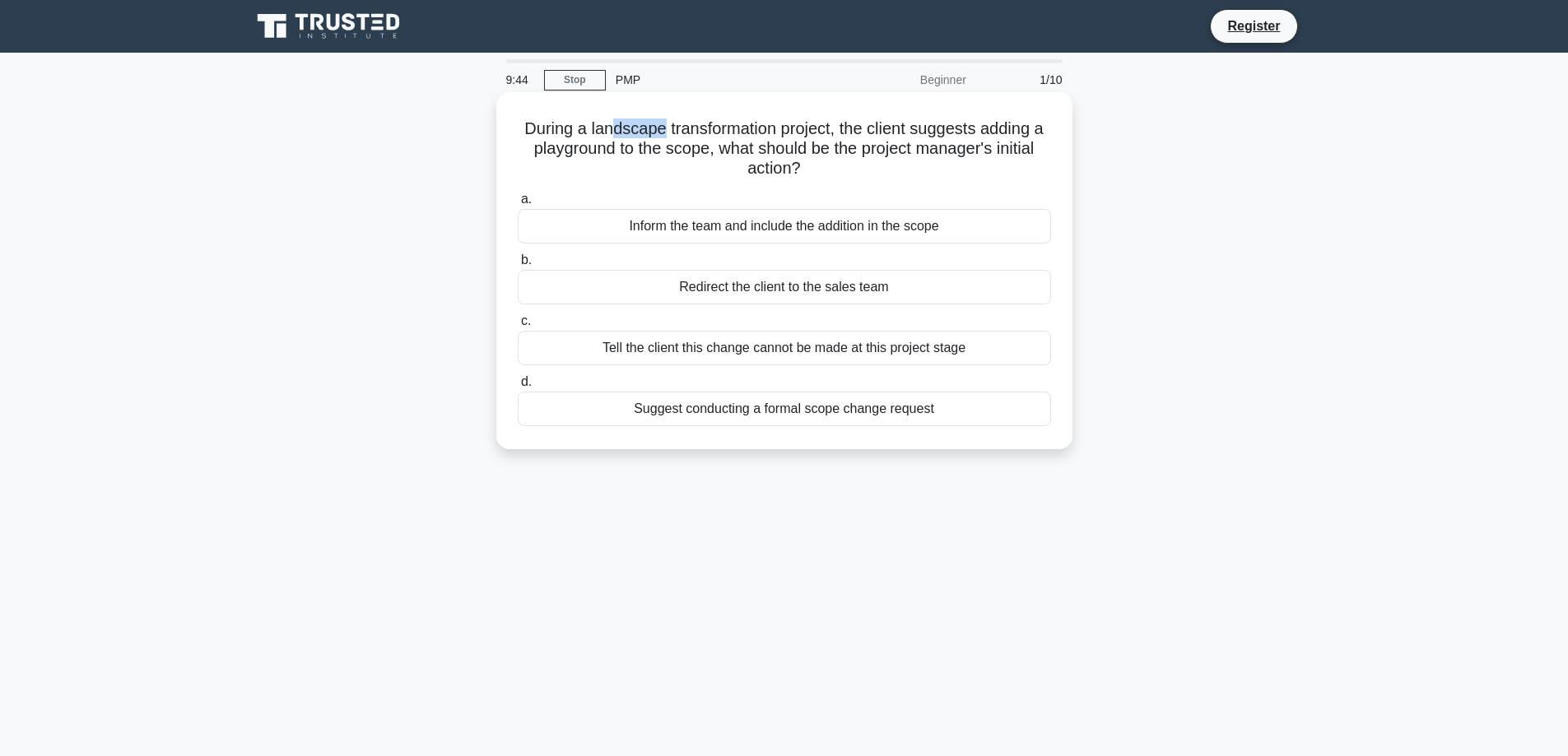
drag, startPoint x: 610, startPoint y: 130, endPoint x: 703, endPoint y: 151, distance: 95.3
click at [658, 124] on h5 "During a landscape transformation project, the client suggests adding a playgro…" at bounding box center [784, 148] width 536 height 61
click at [708, 153] on h5 "During a landscape transformation project, the client suggests adding a playgro…" at bounding box center [784, 148] width 536 height 61
click at [913, 420] on div "Suggest conducting a formal scope change request" at bounding box center [784, 408] width 534 height 35
click at [518, 388] on input "d. Suggest conducting a formal scope change request" at bounding box center [518, 382] width 0 height 11
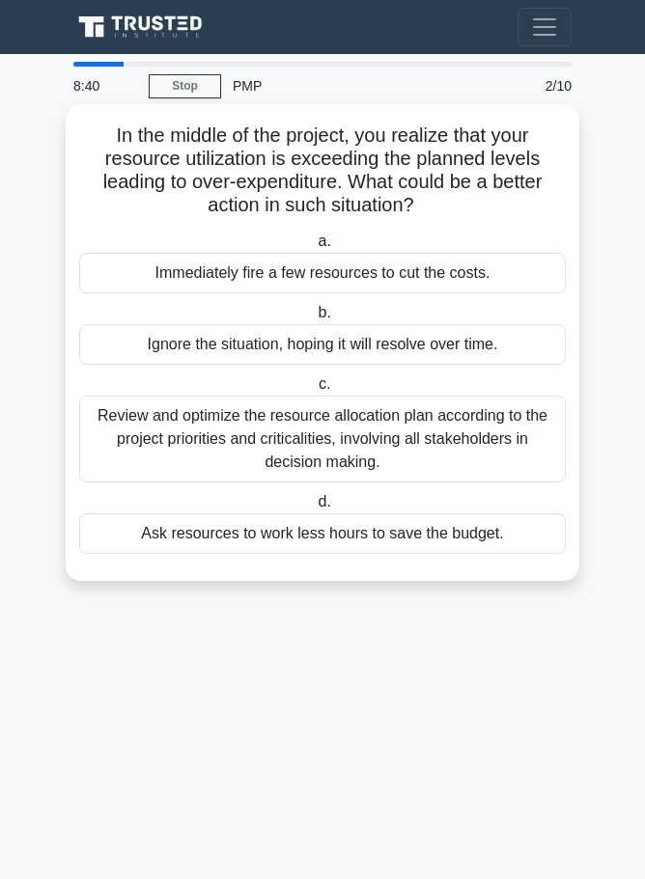
click at [227, 439] on div "Review and optimize the resource allocation plan according to the project prior…" at bounding box center [322, 439] width 487 height 87
click at [315, 391] on input "c. Review and optimize the resource allocation plan according to the project pr…" at bounding box center [315, 384] width 0 height 13
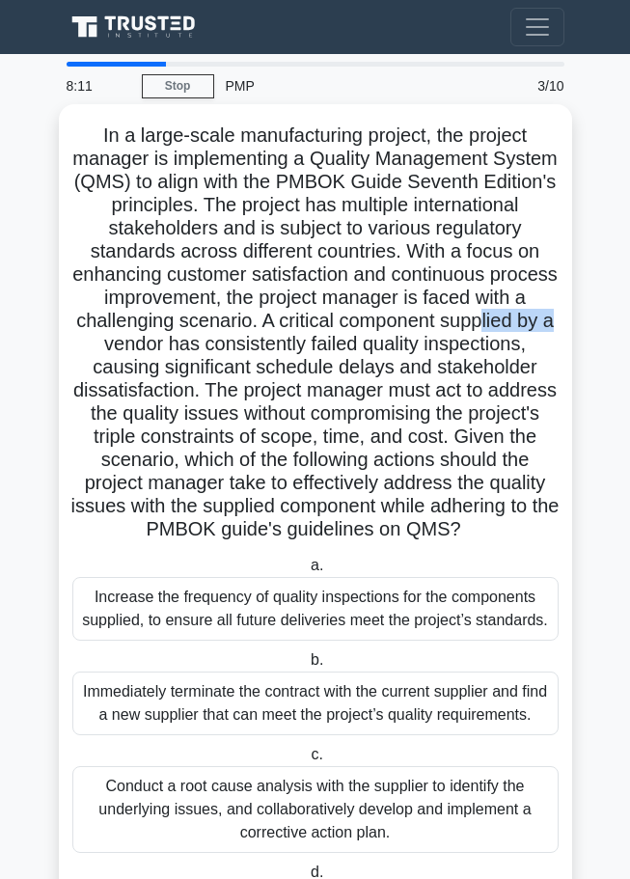
drag, startPoint x: 221, startPoint y: 352, endPoint x: 294, endPoint y: 347, distance: 73.6
click at [293, 347] on h5 "In a large-scale manufacturing project, the project manager is implementing a Q…" at bounding box center [315, 333] width 490 height 419
drag, startPoint x: 388, startPoint y: 347, endPoint x: 459, endPoint y: 348, distance: 70.5
click at [459, 348] on h5 "In a large-scale manufacturing project, the project manager is implementing a Q…" at bounding box center [315, 333] width 490 height 419
click at [444, 377] on h5 "In a large-scale manufacturing project, the project manager is implementing a Q…" at bounding box center [315, 333] width 490 height 419
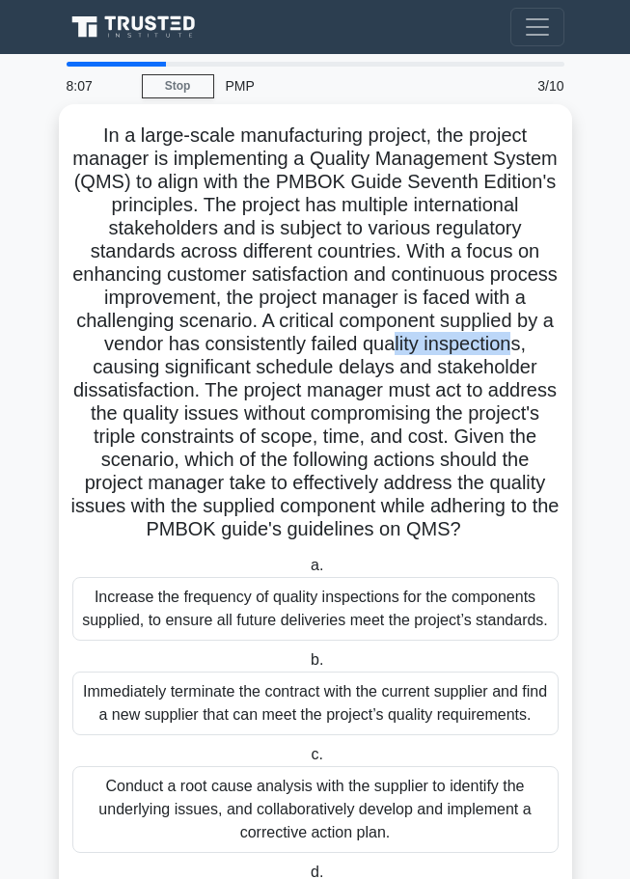
drag, startPoint x: 127, startPoint y: 366, endPoint x: 226, endPoint y: 370, distance: 98.5
click at [226, 370] on h5 "In a large-scale manufacturing project, the project manager is implementing a Q…" at bounding box center [315, 333] width 490 height 419
click at [289, 364] on h5 "In a large-scale manufacturing project, the project manager is implementing a Q…" at bounding box center [315, 333] width 490 height 419
click at [348, 364] on h5 "In a large-scale manufacturing project, the project manager is implementing a Q…" at bounding box center [315, 333] width 490 height 419
drag, startPoint x: 133, startPoint y: 469, endPoint x: 308, endPoint y: 472, distance: 174.7
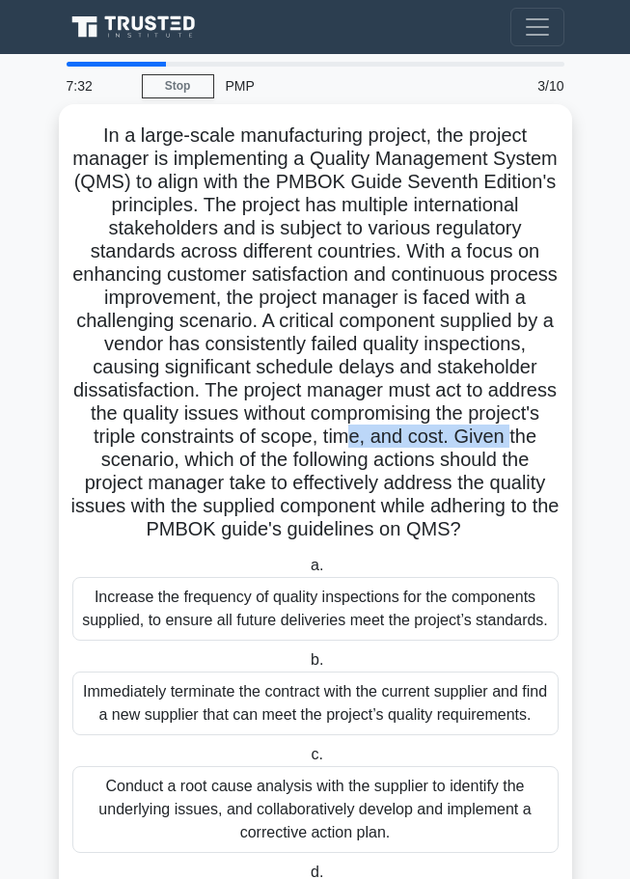
click at [302, 468] on h5 "In a large-scale manufacturing project, the project manager is implementing a Q…" at bounding box center [315, 333] width 490 height 419
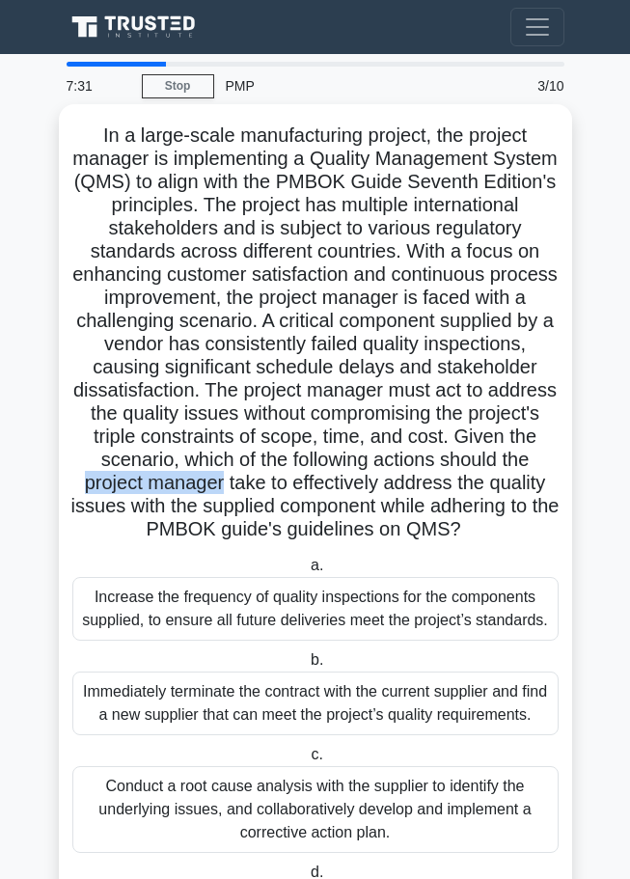
drag, startPoint x: 334, startPoint y: 490, endPoint x: 481, endPoint y: 485, distance: 146.8
click at [481, 485] on h5 "In a large-scale manufacturing project, the project manager is implementing a Q…" at bounding box center [315, 333] width 490 height 419
drag, startPoint x: 172, startPoint y: 519, endPoint x: 281, endPoint y: 518, distance: 109.1
click at [281, 518] on h5 "In a large-scale manufacturing project, the project manager is implementing a Q…" at bounding box center [315, 333] width 490 height 419
click at [355, 543] on h5 "In a large-scale manufacturing project, the project manager is implementing a Q…" at bounding box center [315, 333] width 490 height 419
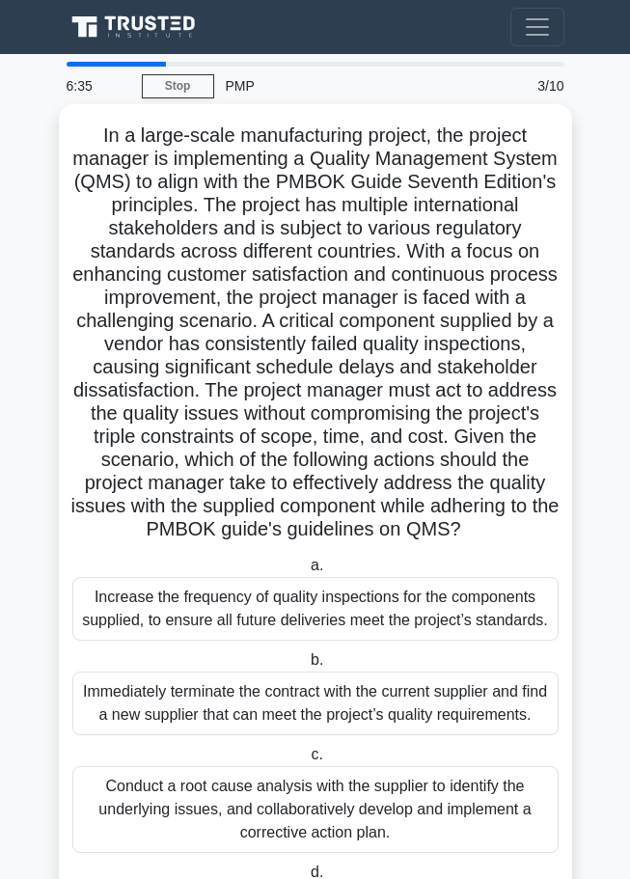
click at [169, 385] on h5 "In a large-scale manufacturing project, the project manager is implementing a Q…" at bounding box center [315, 333] width 490 height 419
drag, startPoint x: 228, startPoint y: 162, endPoint x: 254, endPoint y: 162, distance: 26.1
click at [254, 162] on h5 "In a large-scale manufacturing project, the project manager is implementing a Q…" at bounding box center [315, 333] width 490 height 419
click at [307, 176] on h5 "In a large-scale manufacturing project, the project manager is implementing a Q…" at bounding box center [315, 333] width 490 height 419
drag, startPoint x: 322, startPoint y: 163, endPoint x: 360, endPoint y: 172, distance: 38.6
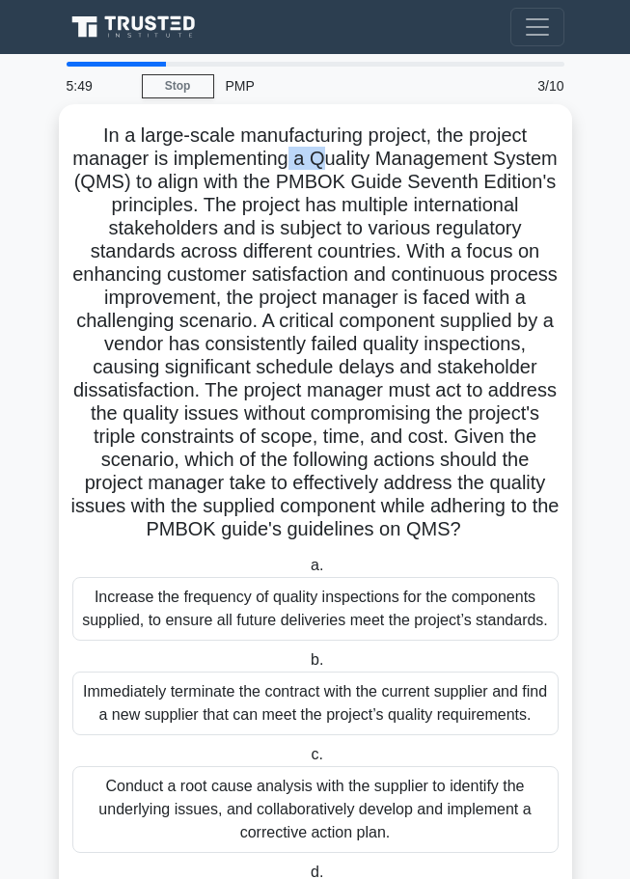
click at [356, 164] on h5 "In a large-scale manufacturing project, the project manager is implementing a Q…" at bounding box center [315, 333] width 490 height 419
click at [376, 187] on h5 "In a large-scale manufacturing project, the project manager is implementing a Q…" at bounding box center [315, 333] width 490 height 419
drag, startPoint x: 186, startPoint y: 164, endPoint x: 222, endPoint y: 164, distance: 35.7
click at [222, 164] on h5 "In a large-scale manufacturing project, the project manager is implementing a Q…" at bounding box center [315, 333] width 490 height 419
click at [370, 186] on h5 "In a large-scale manufacturing project, the project manager is implementing a Q…" at bounding box center [315, 333] width 490 height 419
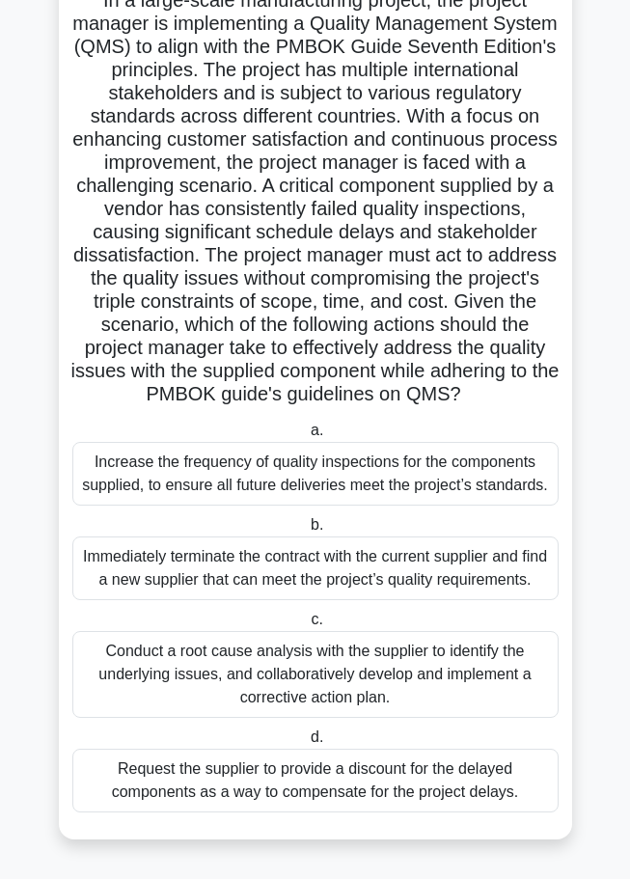
scroll to position [159, 0]
click at [334, 683] on div "Conduct a root cause analysis with the supplier to identify the underlying issu…" at bounding box center [315, 674] width 487 height 87
click at [307, 626] on input "c. Conduct a root cause analysis with the supplier to identify the underlying i…" at bounding box center [307, 620] width 0 height 13
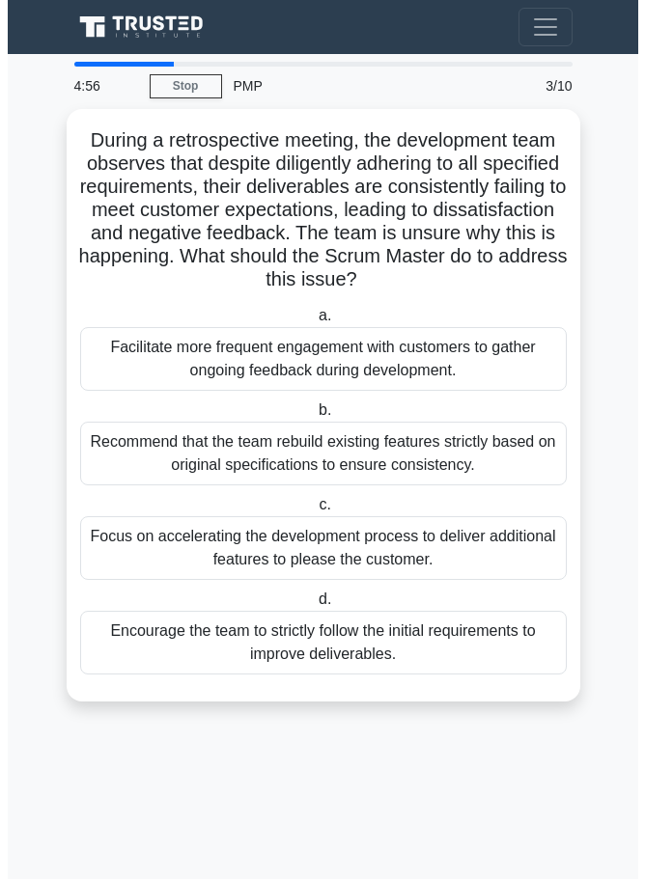
scroll to position [0, 0]
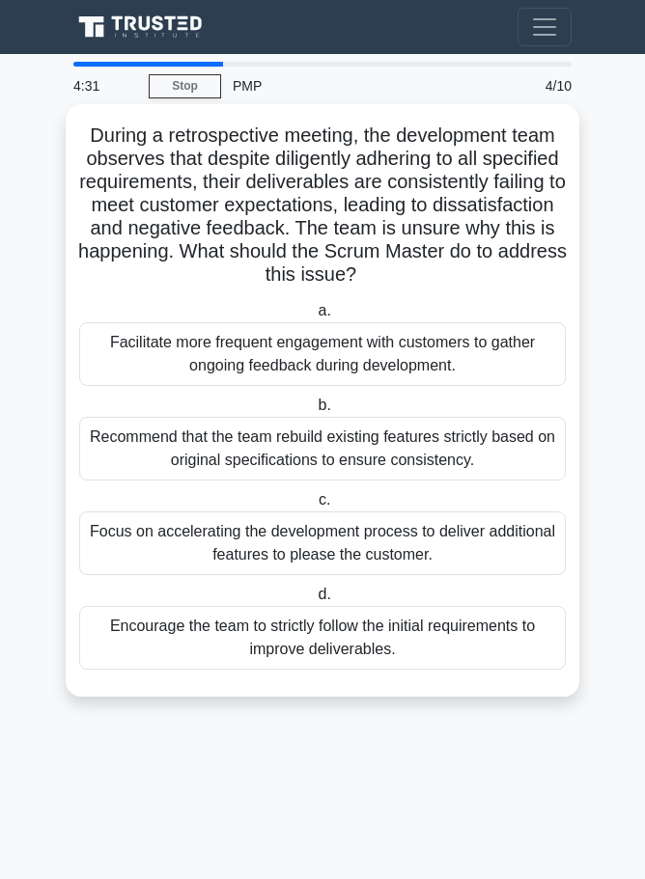
click at [230, 358] on div "Facilitate more frequent engagement with customers to gather ongoing feedback d…" at bounding box center [322, 354] width 487 height 64
click at [314, 318] on input "a. Facilitate more frequent engagement with customers to gather ongoing feedbac…" at bounding box center [314, 311] width 0 height 13
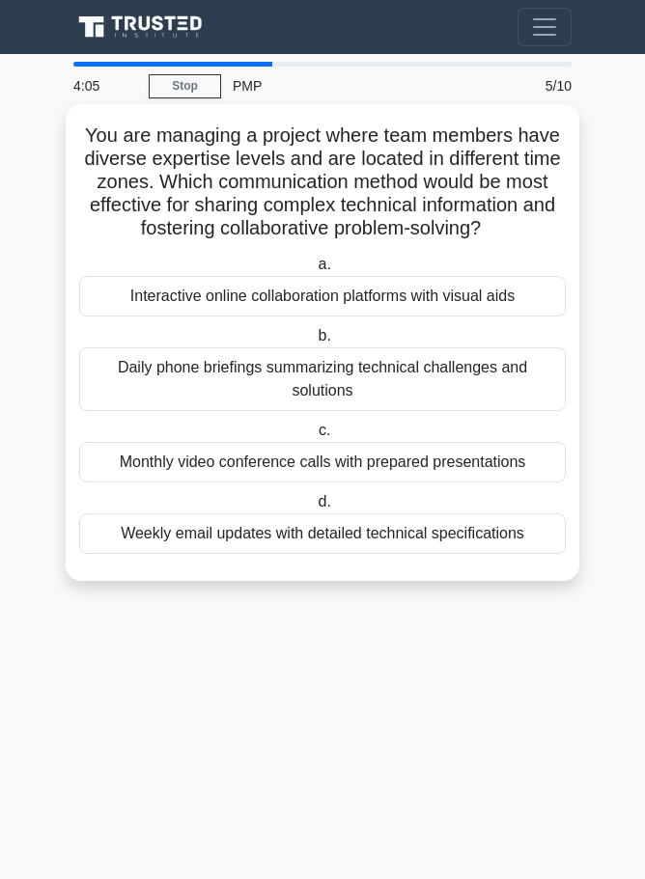
click at [479, 298] on div "Interactive online collaboration platforms with visual aids" at bounding box center [322, 296] width 487 height 41
click at [314, 271] on input "a. Interactive online collaboration platforms with visual aids" at bounding box center [314, 265] width 0 height 13
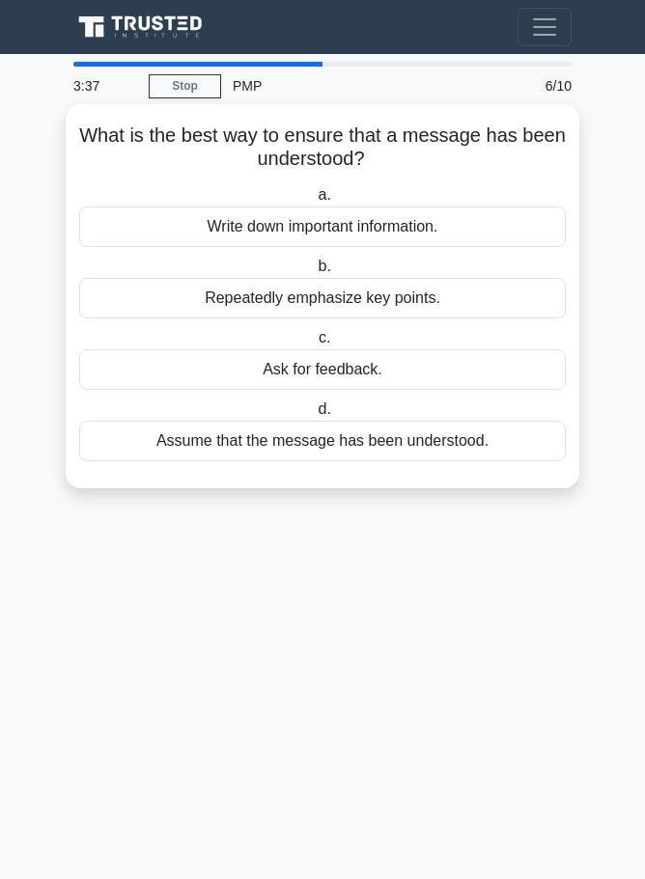
click at [350, 377] on div "Ask for feedback." at bounding box center [322, 369] width 487 height 41
click at [315, 345] on input "c. Ask for feedback." at bounding box center [315, 338] width 0 height 13
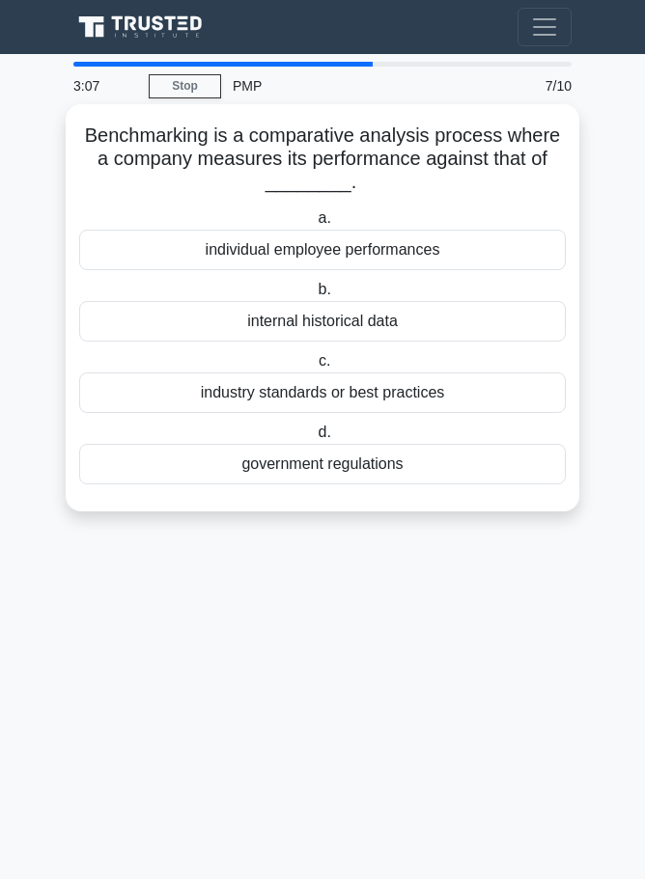
click at [371, 397] on div "industry standards or best practices" at bounding box center [322, 393] width 487 height 41
click at [315, 368] on input "c. industry standards or best practices" at bounding box center [315, 361] width 0 height 13
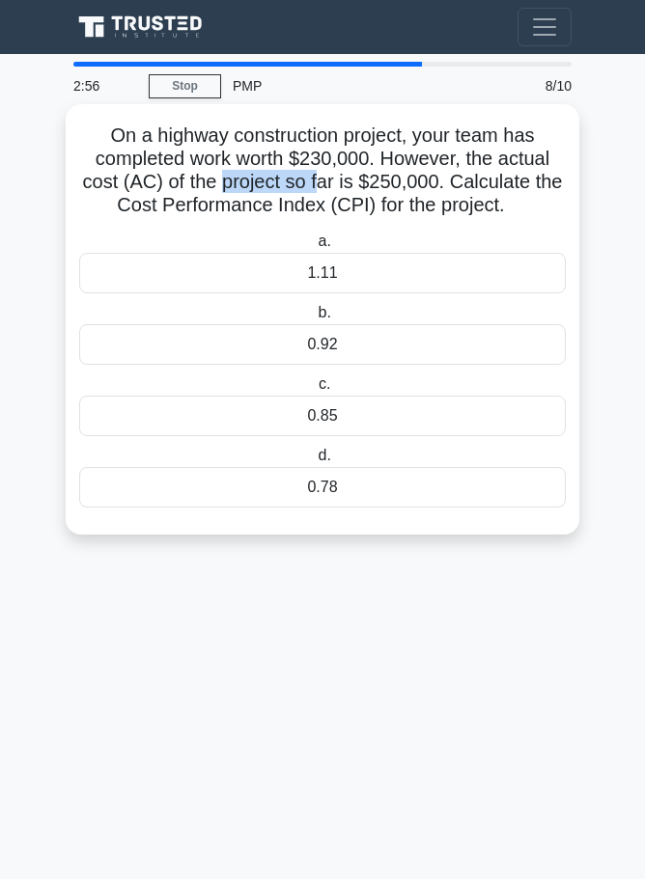
drag, startPoint x: 220, startPoint y: 187, endPoint x: 321, endPoint y: 183, distance: 101.4
click at [321, 183] on h5 "On a highway construction project, your team has completed work worth $230,000.…" at bounding box center [322, 171] width 490 height 95
click at [424, 215] on h5 "On a highway construction project, your team has completed work worth $230,000.…" at bounding box center [322, 171] width 490 height 95
click at [358, 351] on div "0.92" at bounding box center [322, 344] width 487 height 41
click at [314, 320] on input "b. 0.92" at bounding box center [314, 313] width 0 height 13
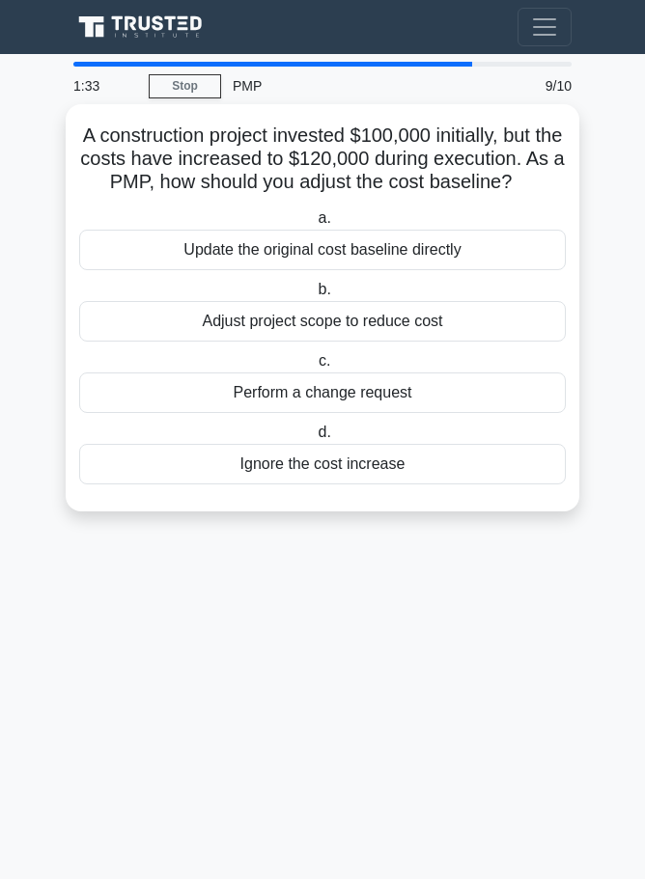
click at [379, 388] on div "Perform a change request" at bounding box center [322, 393] width 487 height 41
click at [315, 368] on input "c. Perform a change request" at bounding box center [315, 361] width 0 height 13
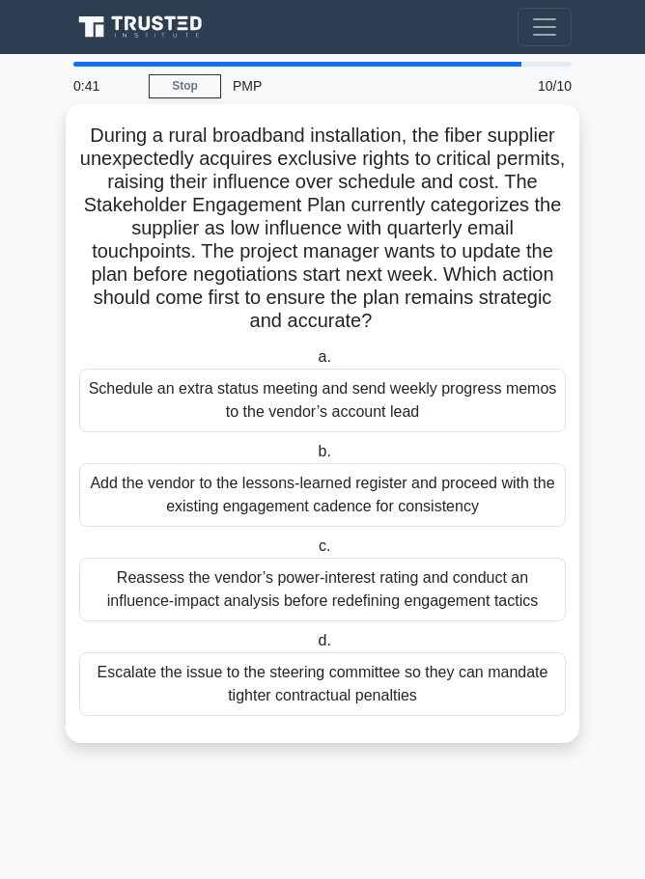
click at [495, 603] on div "Reassess the vendor’s power-interest rating and conduct an influence-impact ana…" at bounding box center [322, 590] width 487 height 64
click at [315, 553] on input "c. Reassess the vendor’s power-interest rating and conduct an influence-impact …" at bounding box center [315, 547] width 0 height 13
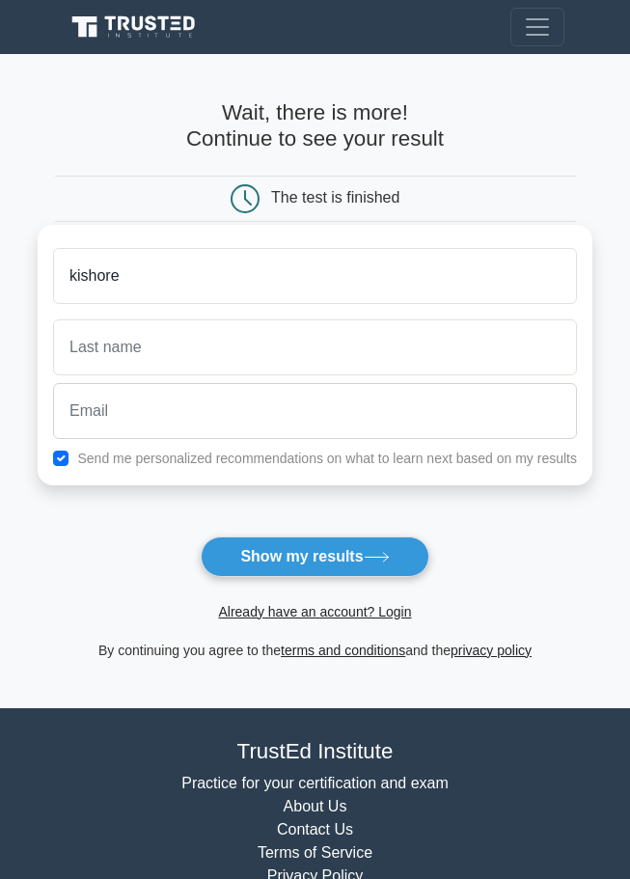
type input "kishore"
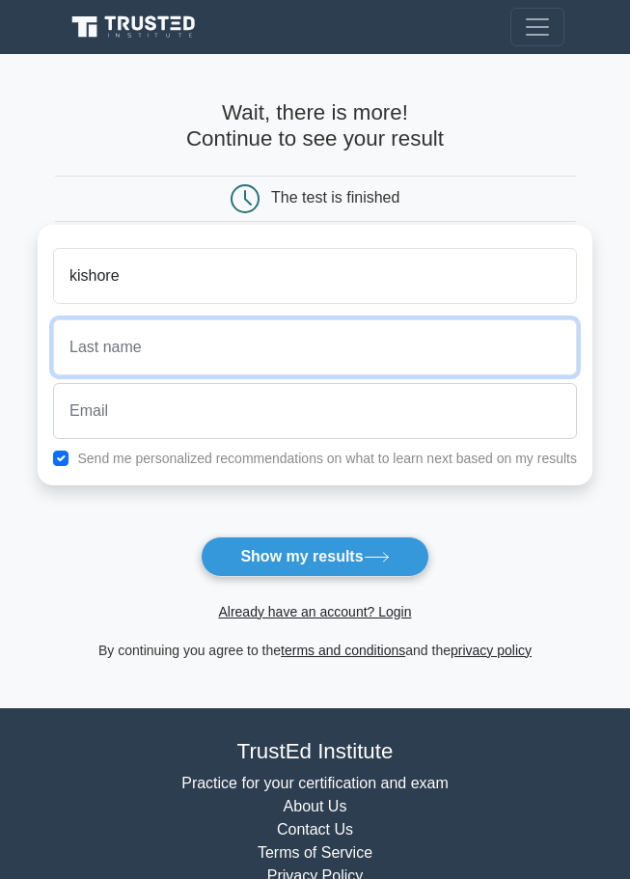
click at [358, 345] on input "text" at bounding box center [315, 348] width 524 height 56
type input "t"
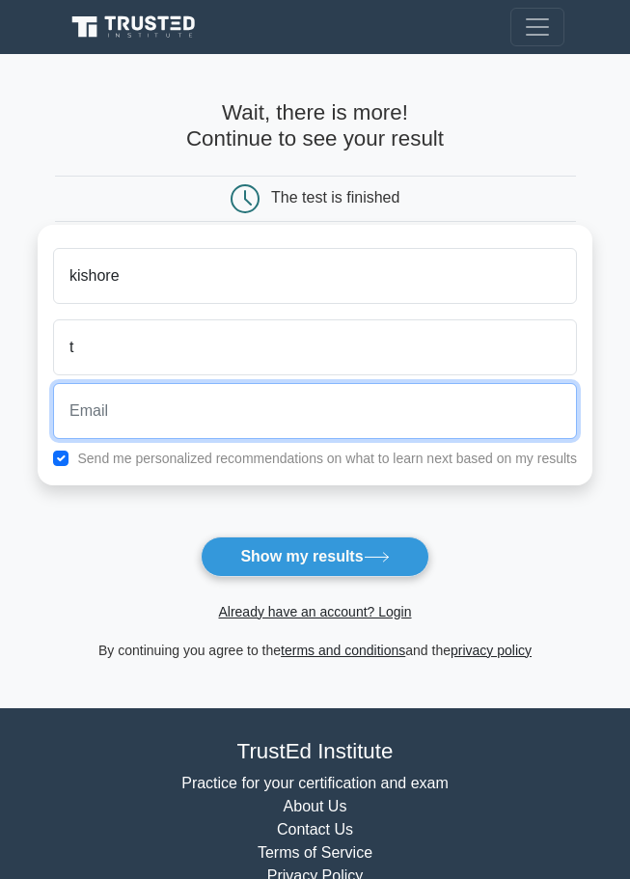
click at [362, 429] on input "email" at bounding box center [315, 411] width 524 height 56
type input "[EMAIL_ADDRESS][DOMAIN_NAME]"
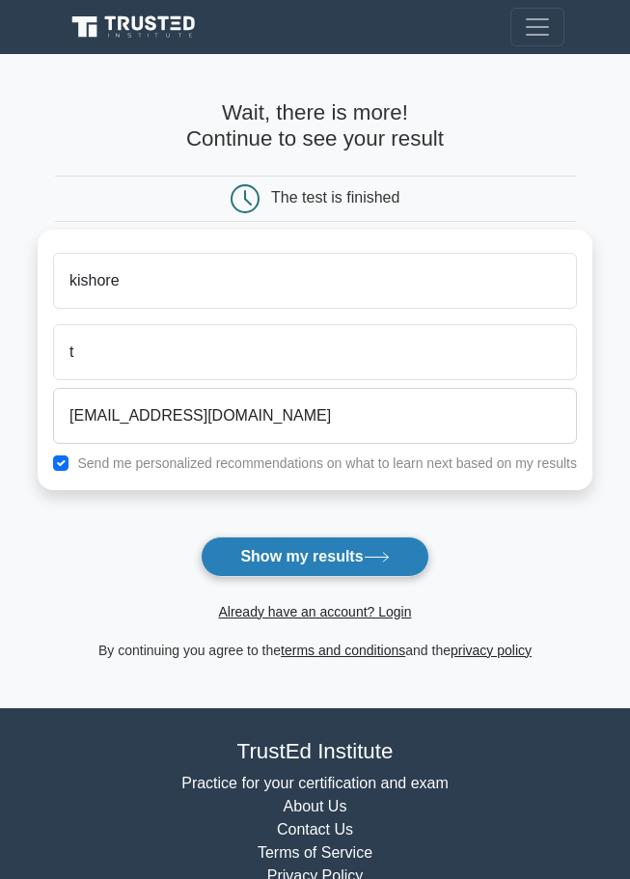
click at [383, 553] on icon at bounding box center [377, 557] width 26 height 11
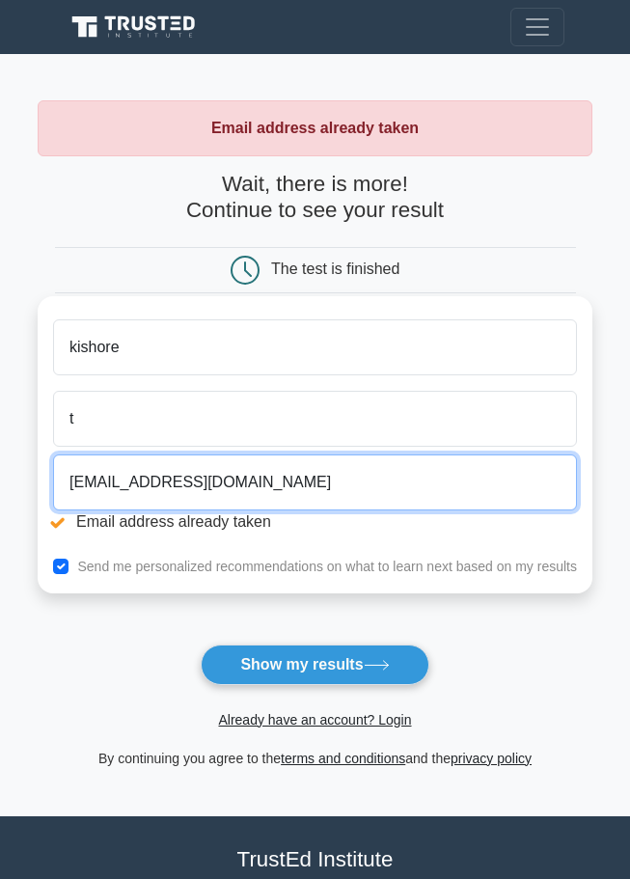
drag, startPoint x: 156, startPoint y: 485, endPoint x: 118, endPoint y: 489, distance: 38.9
click at [118, 489] on input "[EMAIL_ADDRESS][DOMAIN_NAME]" at bounding box center [315, 483] width 524 height 56
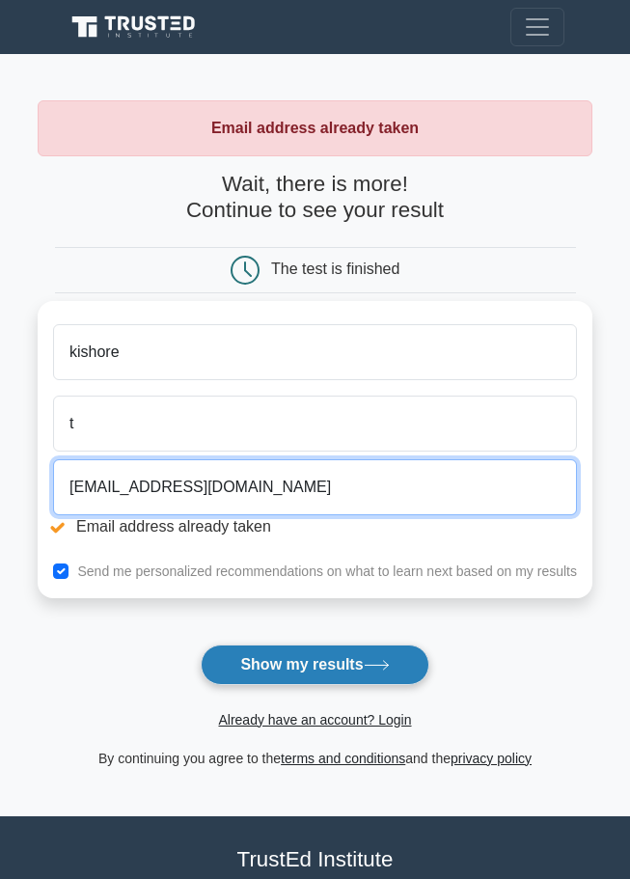
type input "[EMAIL_ADDRESS][DOMAIN_NAME]"
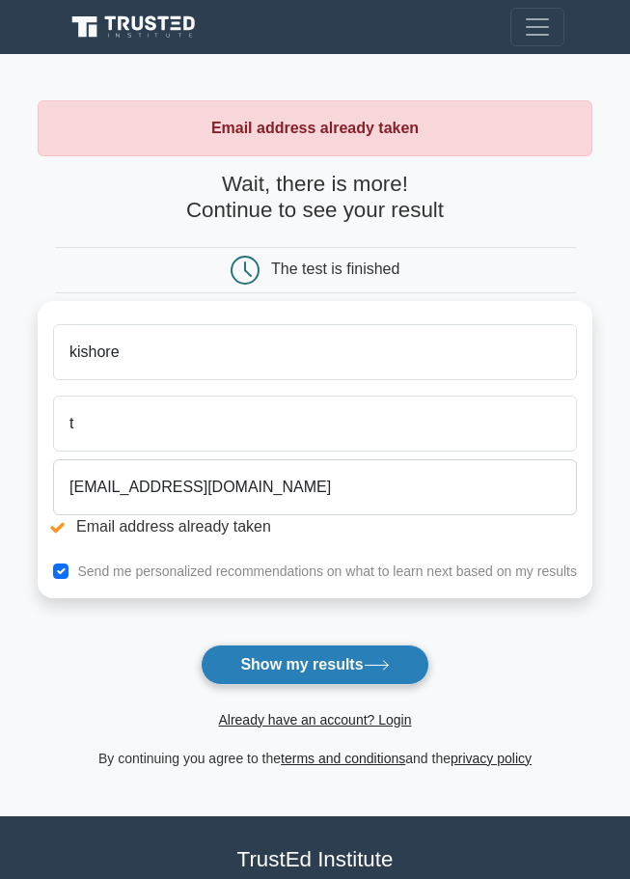
click at [382, 679] on button "Show my results" at bounding box center [315, 665] width 228 height 41
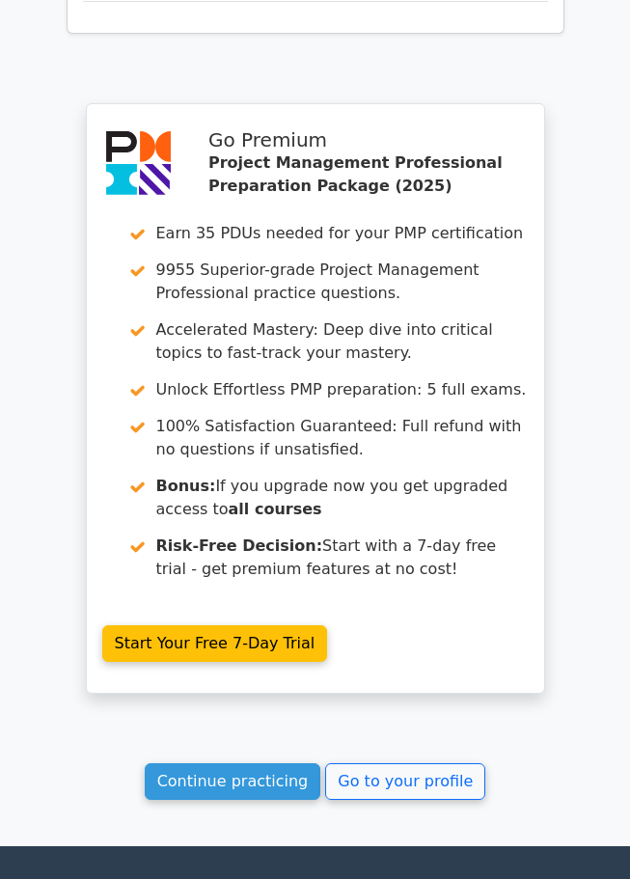
scroll to position [4151, 0]
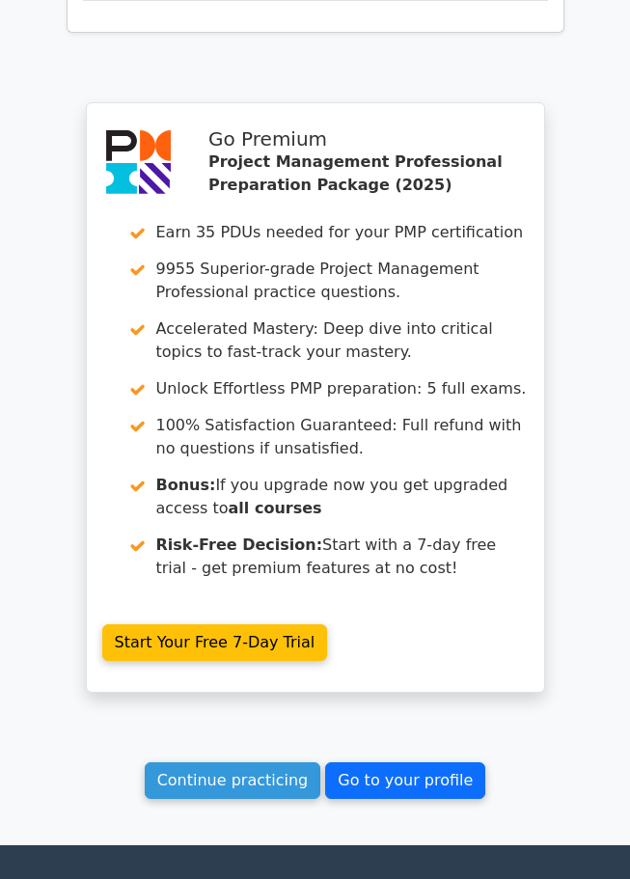
click at [384, 763] on link "Go to your profile" at bounding box center [405, 781] width 160 height 37
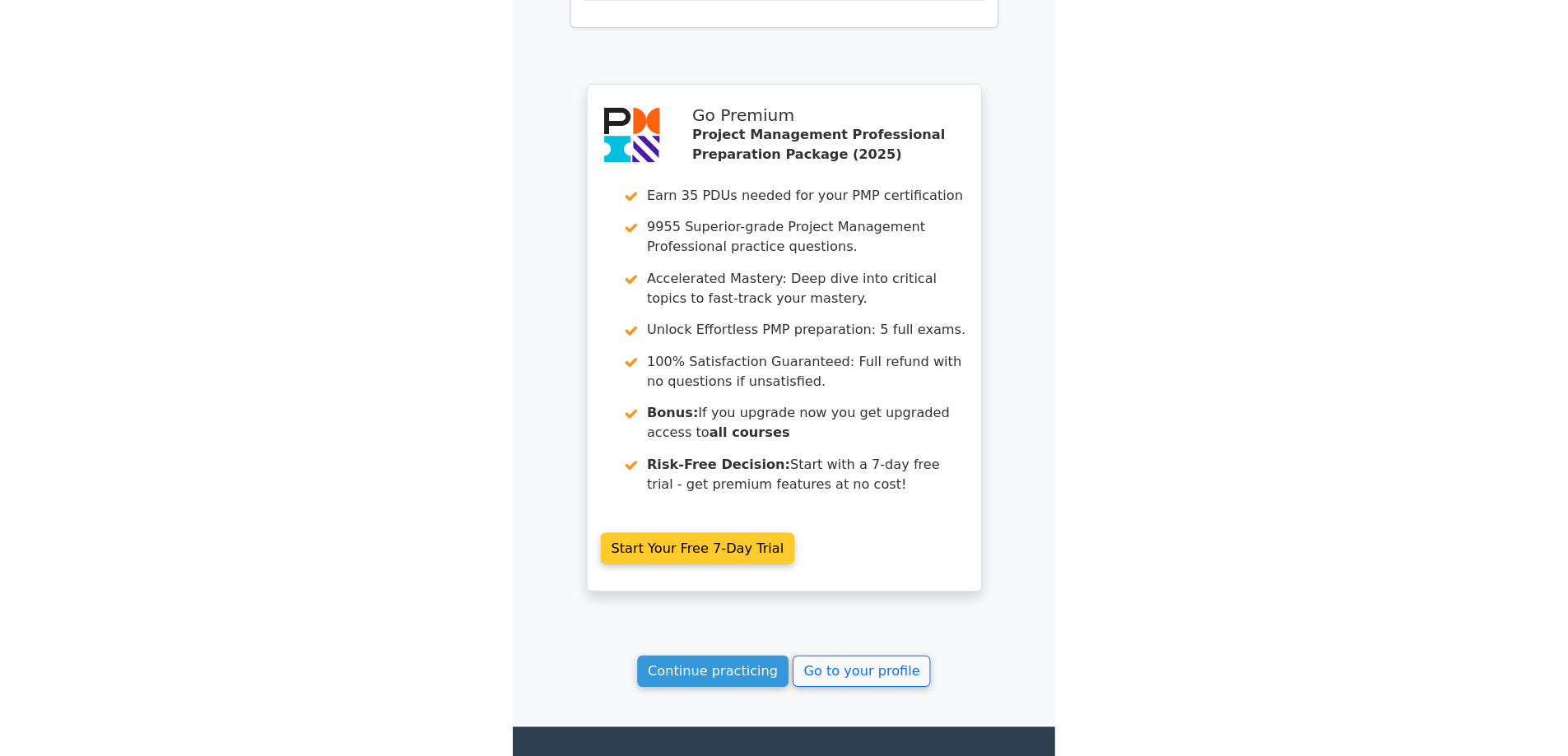
scroll to position [2665, 0]
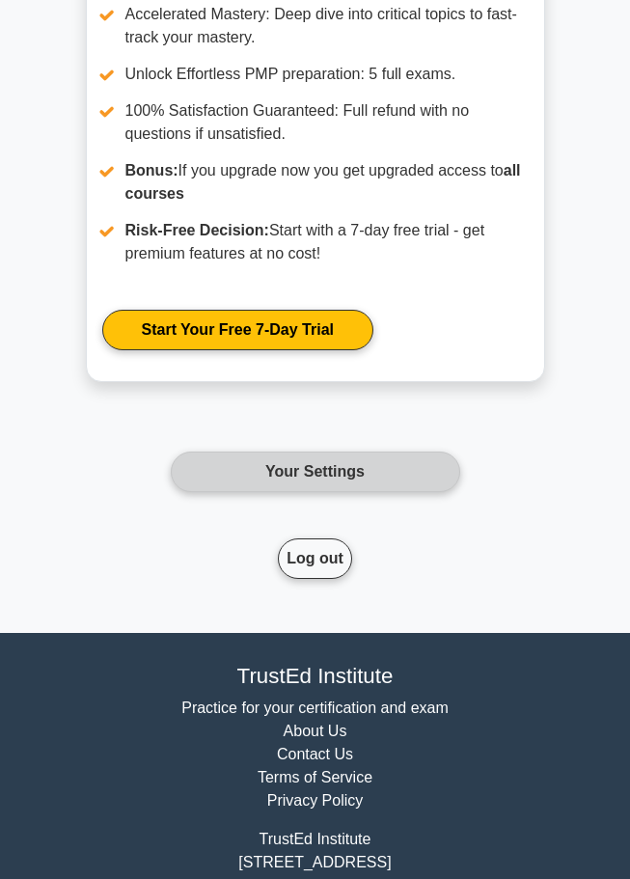
scroll to position [2510, 0]
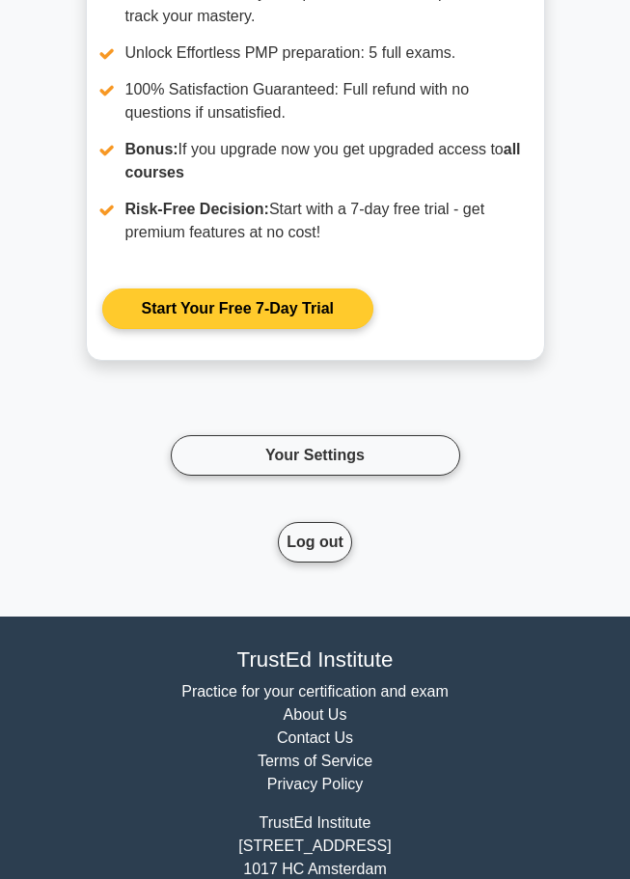
click at [325, 303] on link "Start Your Free 7-Day Trial" at bounding box center [237, 309] width 271 height 41
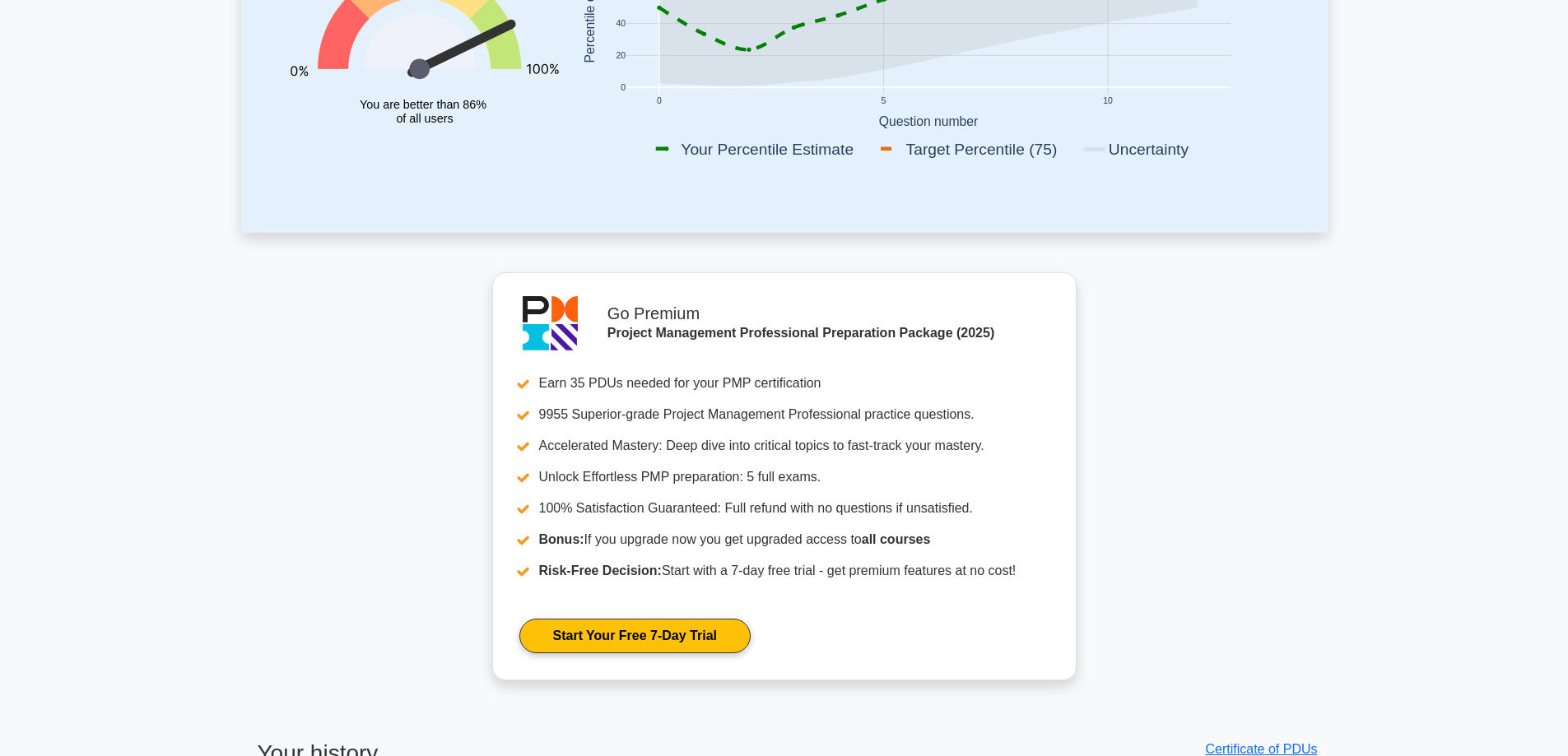
scroll to position [0, 0]
